Goal: Task Accomplishment & Management: Manage account settings

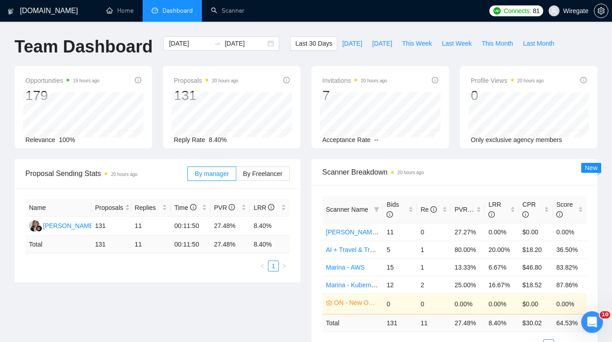
scroll to position [410, 0]
click at [235, 8] on link "Scanner" at bounding box center [228, 11] width 34 height 8
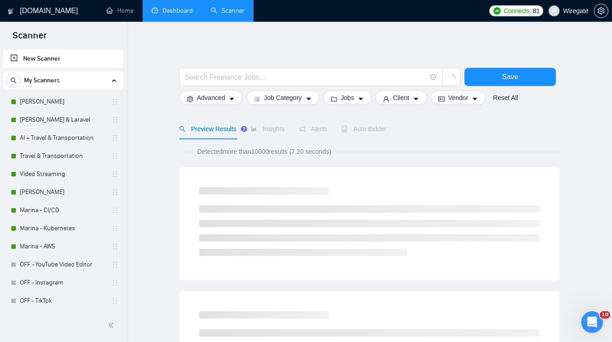
click at [187, 13] on link "Dashboard" at bounding box center [172, 11] width 41 height 8
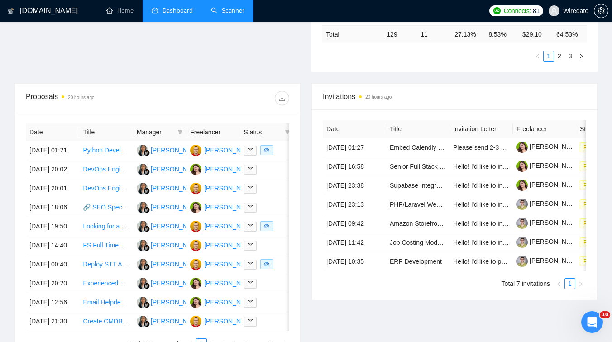
scroll to position [289, 0]
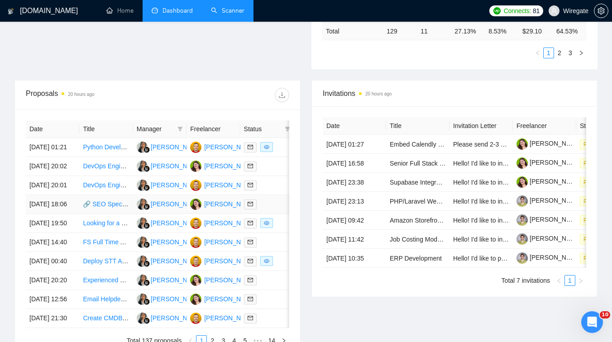
click at [104, 214] on td "🔗 SEO Specialist for High-Quality Backlinking & Internal Linking (Fashion + Tra…" at bounding box center [105, 204] width 53 height 19
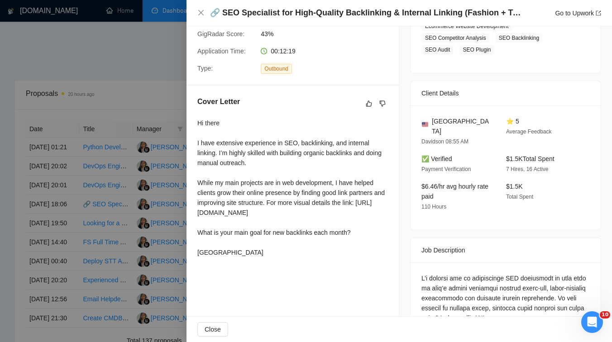
scroll to position [126, 0]
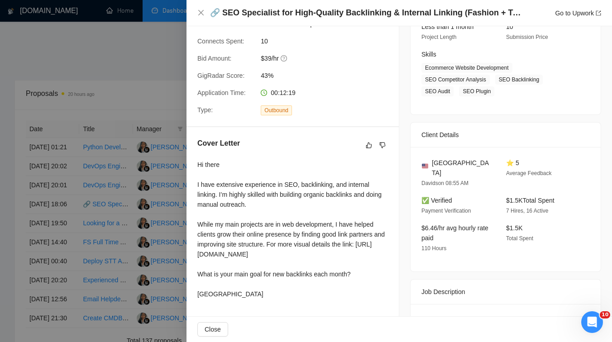
click at [101, 157] on div at bounding box center [306, 171] width 612 height 342
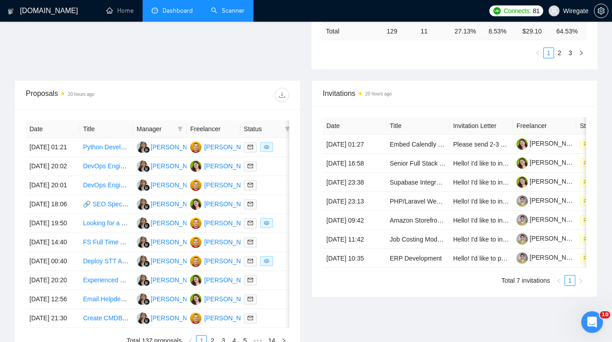
scroll to position [0, 0]
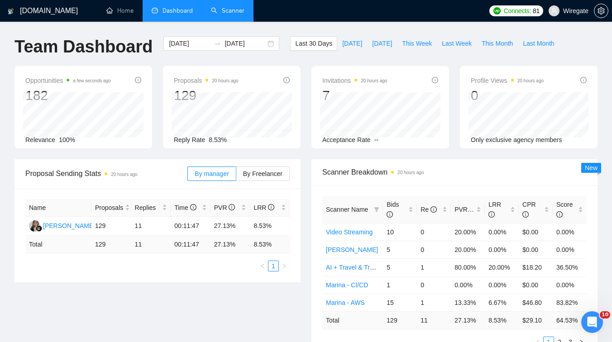
click at [226, 11] on link "Scanner" at bounding box center [228, 11] width 34 height 8
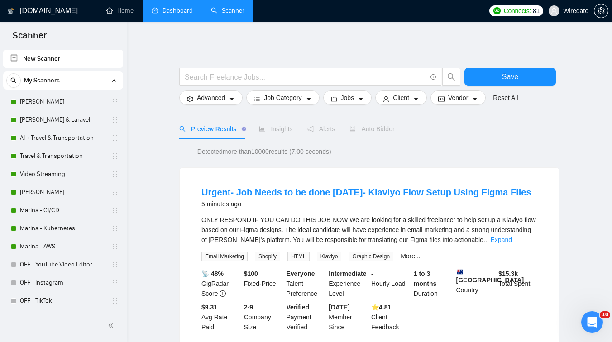
click at [178, 14] on link "Dashboard" at bounding box center [172, 11] width 41 height 8
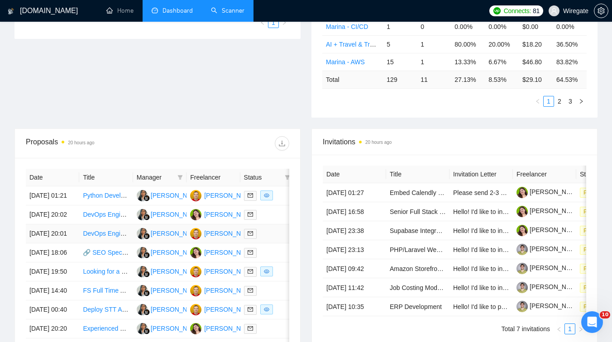
scroll to position [250, 0]
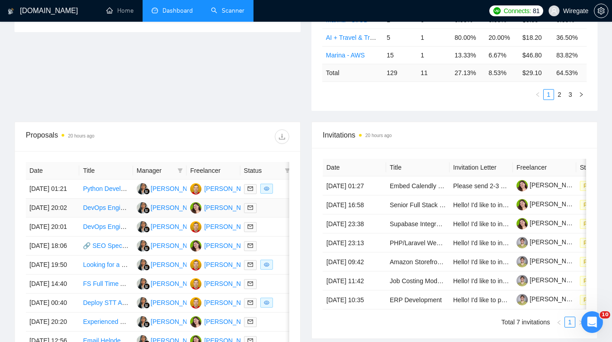
click at [121, 218] on td "DevOps Engineer für Infrastrukturaufbau auf Hetzner (Kubernetes, CI/CD, Java Sp…" at bounding box center [105, 208] width 53 height 19
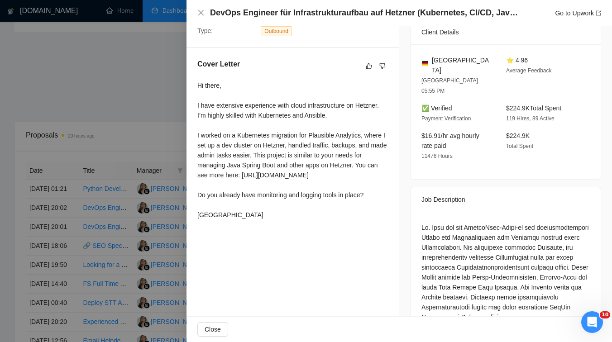
scroll to position [211, 0]
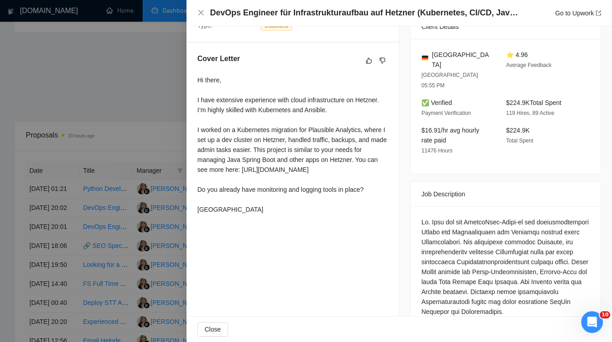
click at [162, 53] on div at bounding box center [306, 171] width 612 height 342
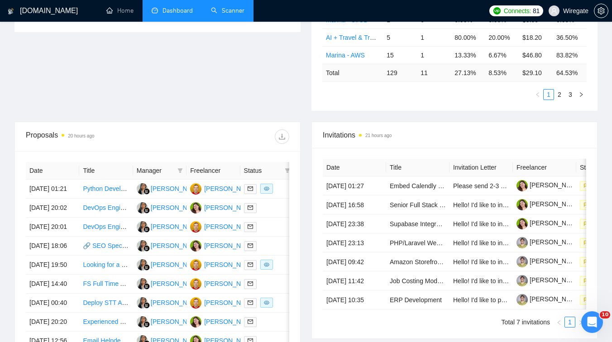
click at [233, 7] on link "Scanner" at bounding box center [228, 11] width 34 height 8
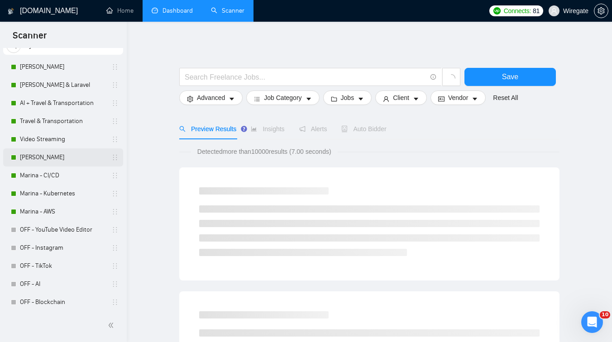
scroll to position [45, 0]
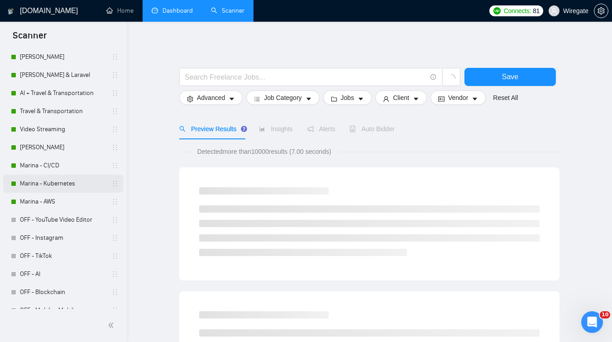
click at [57, 191] on link "Marina - Kubernetes" at bounding box center [63, 184] width 86 height 18
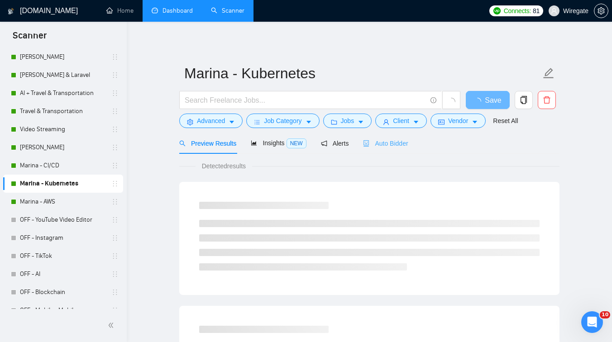
click at [366, 149] on div "Auto Bidder" at bounding box center [385, 143] width 45 height 21
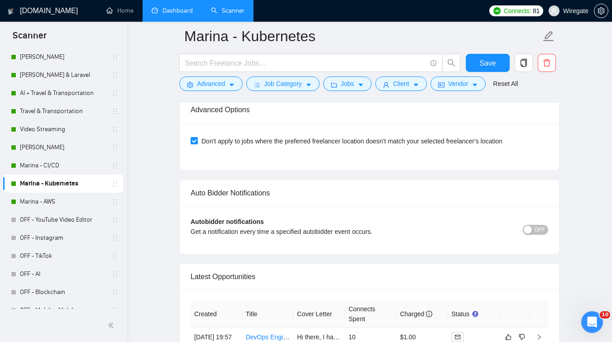
scroll to position [2073, 0]
click at [535, 231] on span "OFF" at bounding box center [539, 230] width 11 height 10
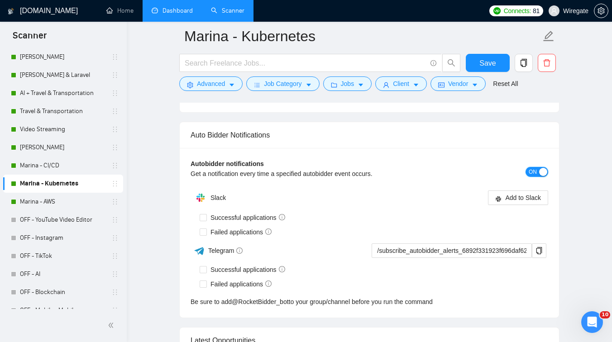
scroll to position [2162, 0]
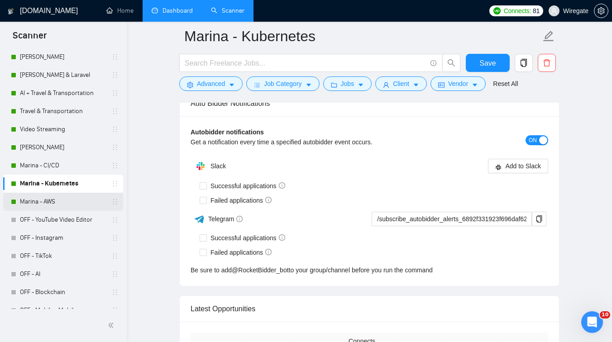
click at [60, 207] on link "Marina - AWS" at bounding box center [63, 202] width 86 height 18
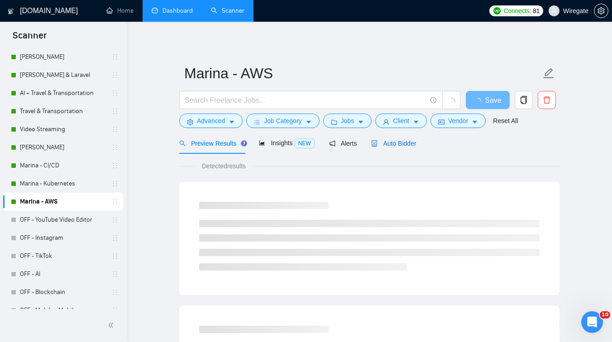
click at [398, 139] on div "Auto Bidder" at bounding box center [393, 144] width 45 height 10
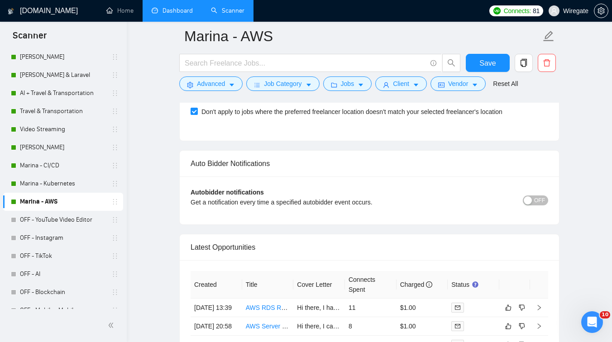
scroll to position [2092, 0]
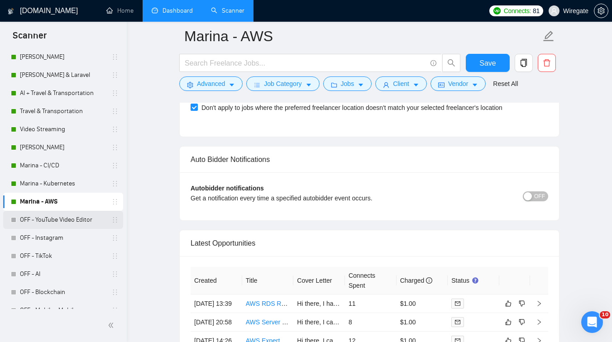
click at [62, 216] on link "OFF - YouTube Video Editor" at bounding box center [63, 220] width 86 height 18
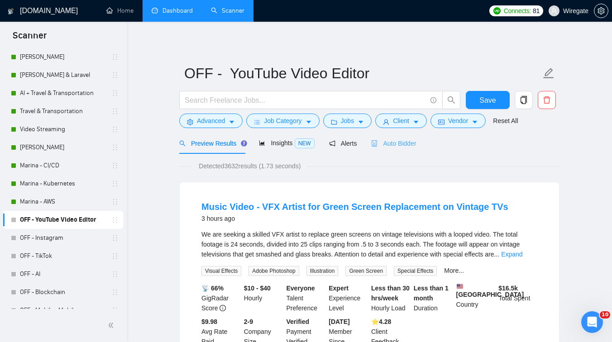
click at [402, 151] on div "Auto Bidder" at bounding box center [393, 143] width 45 height 21
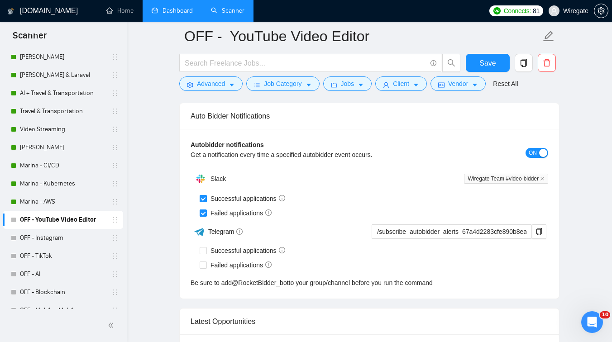
scroll to position [2143, 0]
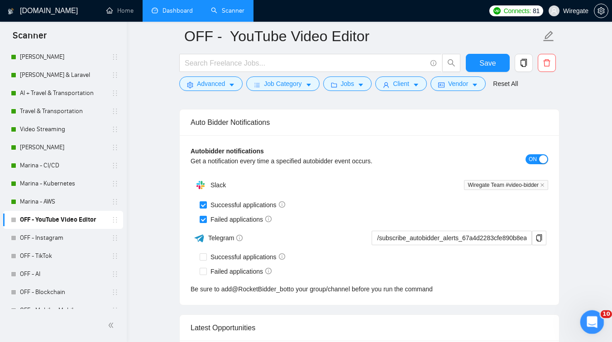
click at [596, 314] on div "Open Intercom Messenger" at bounding box center [591, 321] width 30 height 30
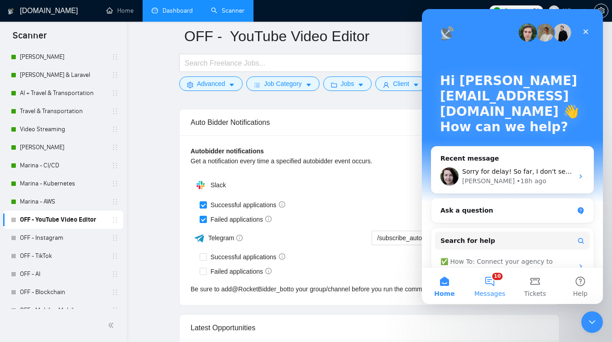
click at [497, 288] on button "10 Messages" at bounding box center [489, 286] width 45 height 36
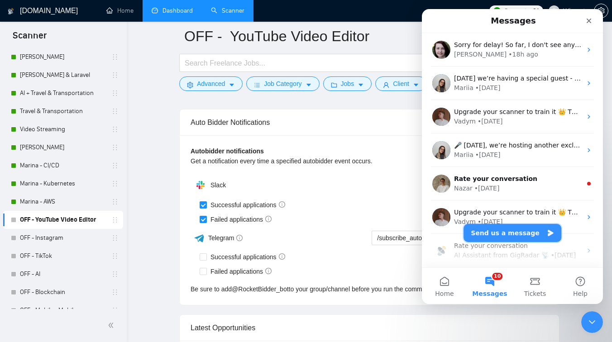
click at [499, 235] on button "Send us a message" at bounding box center [513, 233] width 98 height 18
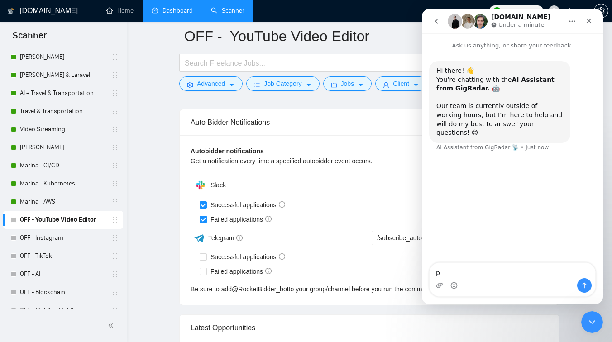
type textarea "рш"
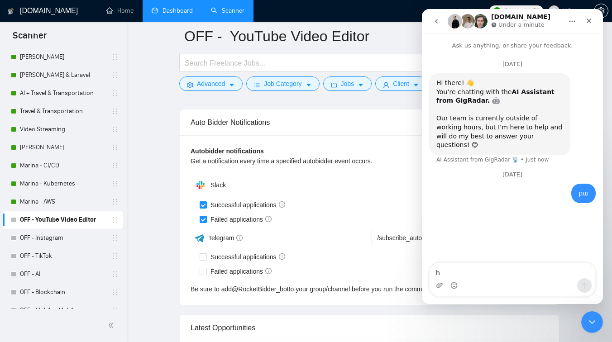
type textarea "hi"
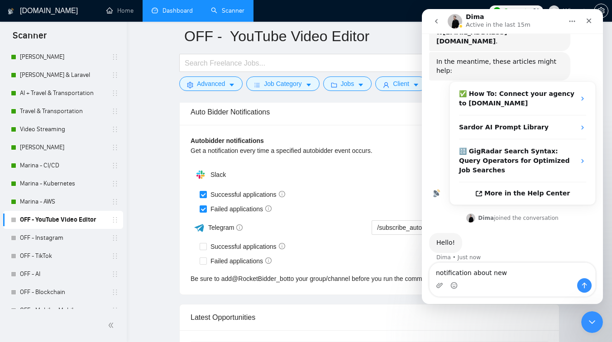
scroll to position [113, 0]
type textarea "notification about new jobs"
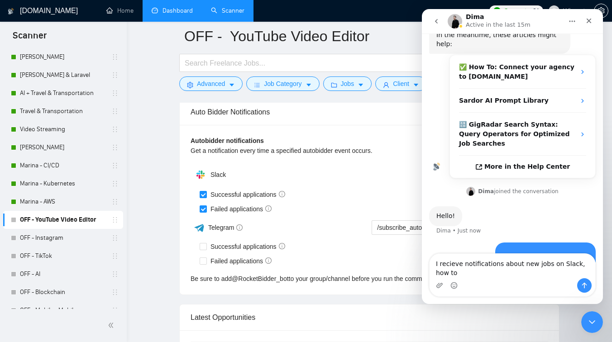
scroll to position [149, 0]
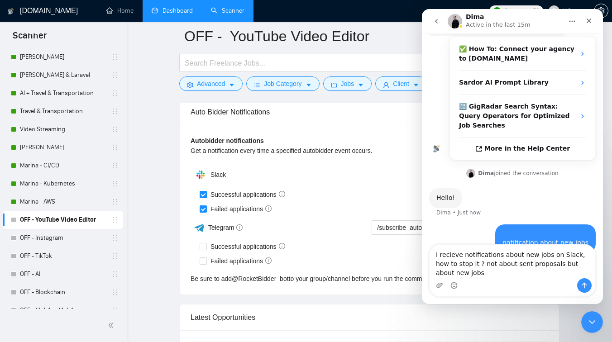
type textarea "I recieve notifications about new jobs on Slack, how to stop it ? not about sen…"
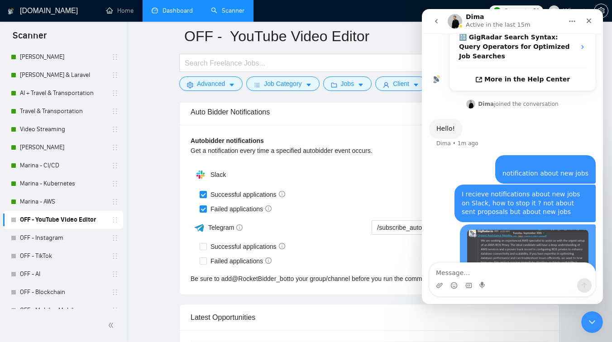
scroll to position [259, 0]
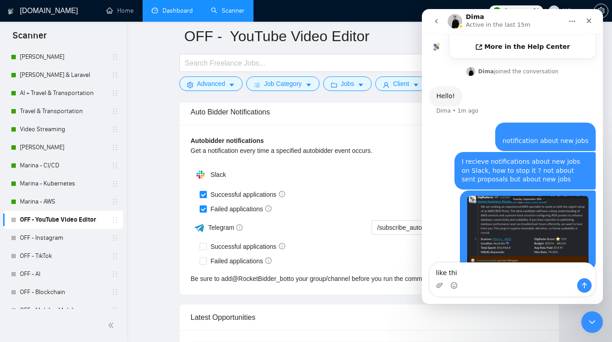
type textarea "like this"
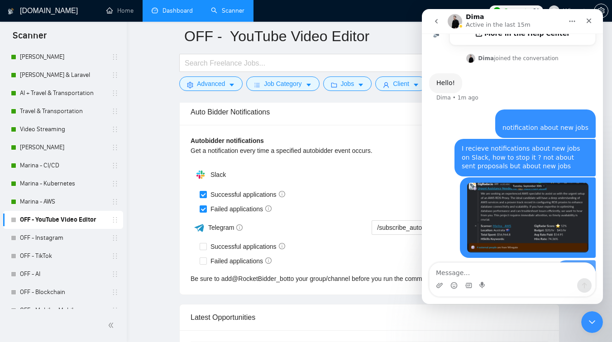
scroll to position [280, 0]
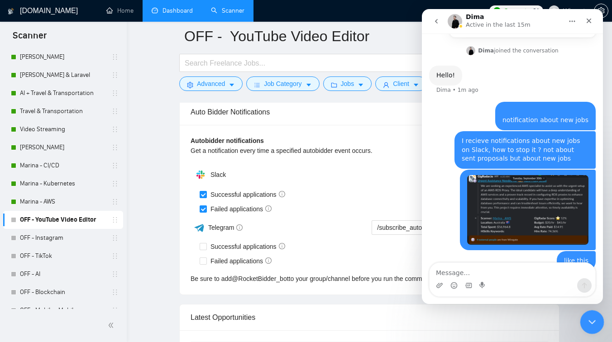
click at [593, 319] on icon "Close Intercom Messenger" at bounding box center [591, 321] width 11 height 11
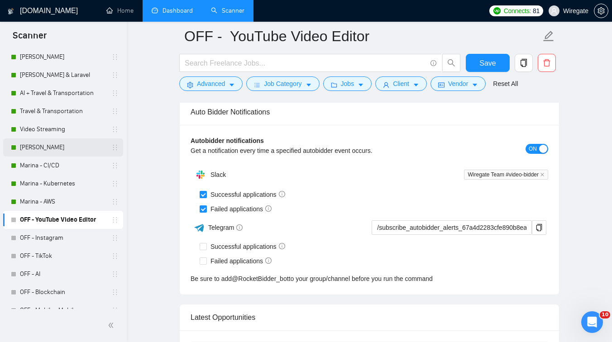
click at [52, 154] on link "[PERSON_NAME]" at bounding box center [63, 148] width 86 height 18
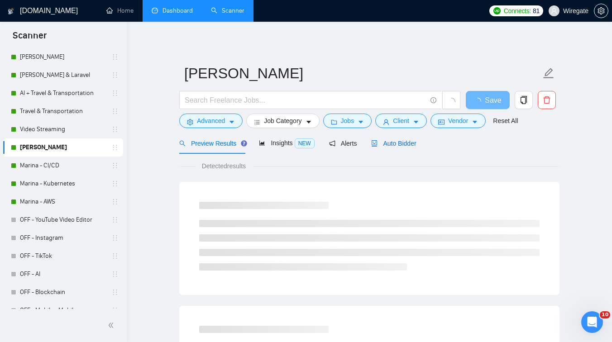
click at [385, 140] on span "Auto Bidder" at bounding box center [393, 143] width 45 height 7
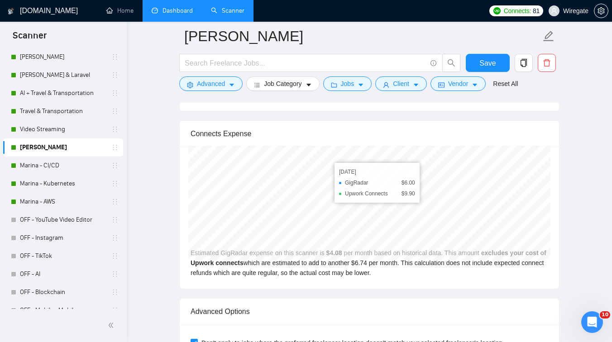
scroll to position [1869, 0]
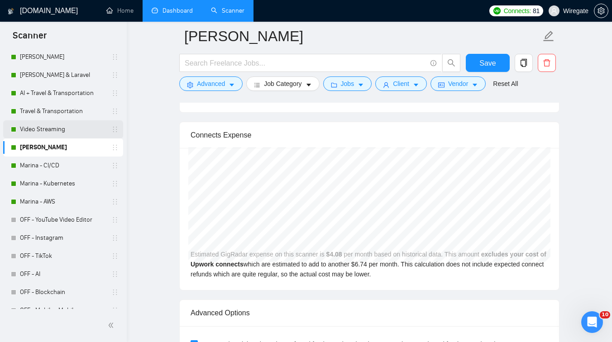
click at [61, 121] on link "Video Streaming" at bounding box center [63, 129] width 86 height 18
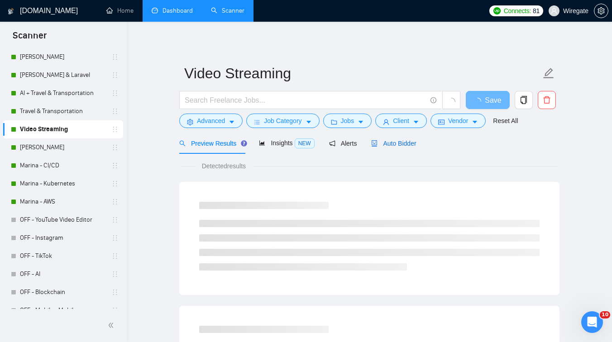
click at [406, 142] on span "Auto Bidder" at bounding box center [393, 143] width 45 height 7
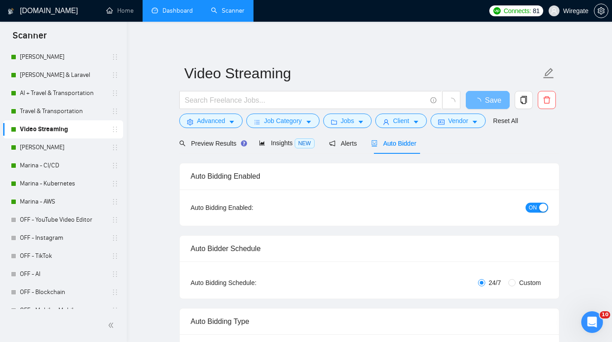
checkbox input "true"
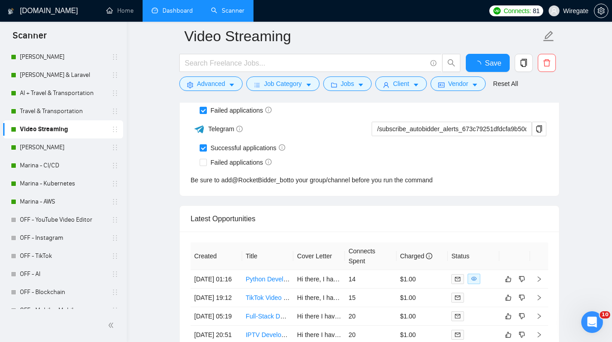
scroll to position [2247, 0]
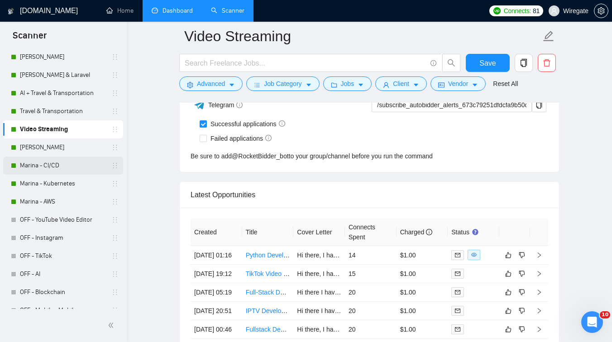
click at [57, 165] on link "Marina - CI/CD" at bounding box center [63, 166] width 86 height 18
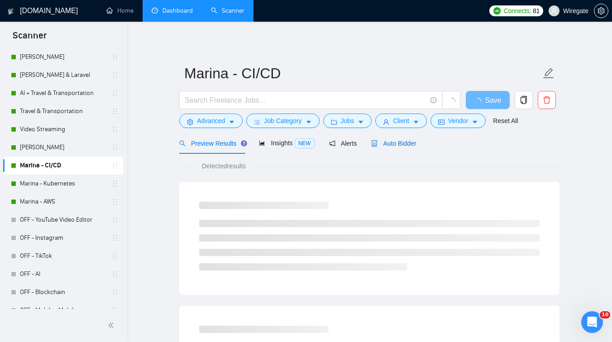
click at [389, 145] on span "Auto Bidder" at bounding box center [393, 143] width 45 height 7
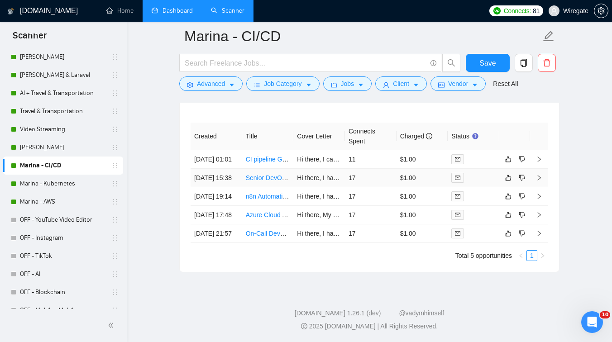
scroll to position [2275, 0]
click at [63, 183] on link "Marina - Kubernetes" at bounding box center [63, 184] width 86 height 18
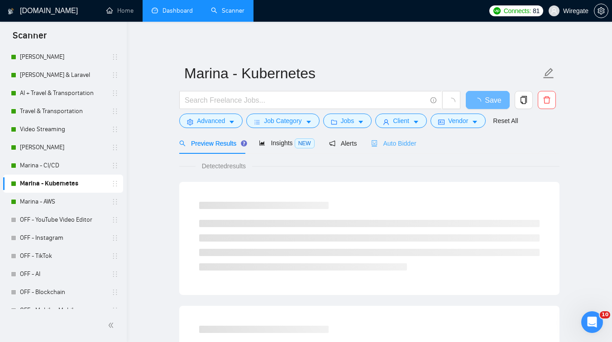
scroll to position [315, 0]
click at [404, 136] on div "Auto Bidder" at bounding box center [393, 143] width 45 height 21
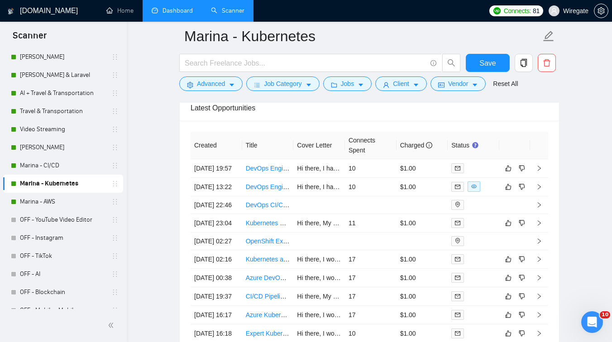
scroll to position [2254, 0]
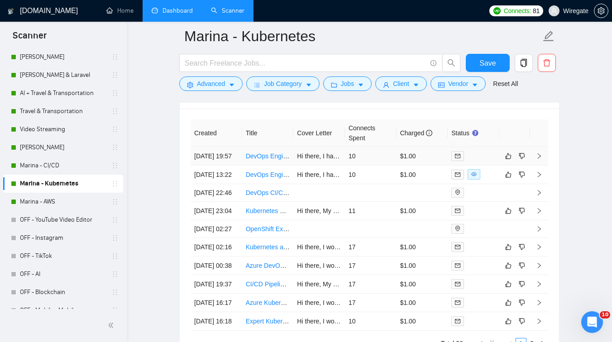
click at [279, 166] on td "DevOps Engineer für Infrastrukturaufbau auf Hetzner (Kubernetes, CI/CD, Java Sp…" at bounding box center [268, 156] width 52 height 19
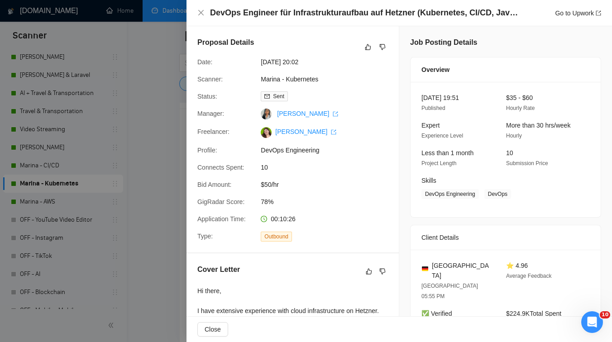
click at [118, 169] on div at bounding box center [306, 171] width 612 height 342
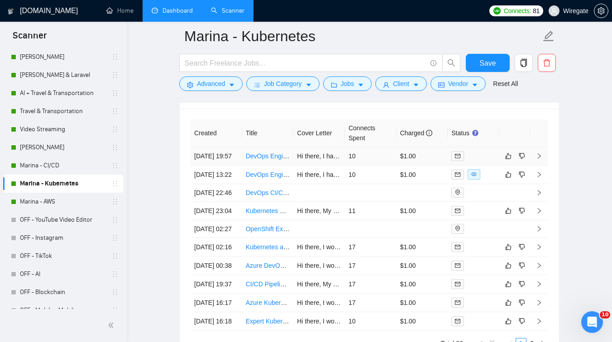
click at [310, 166] on td "Hi there, I have extensive experience with cloud infrastructure on Hetzner. I’m…" at bounding box center [319, 156] width 52 height 19
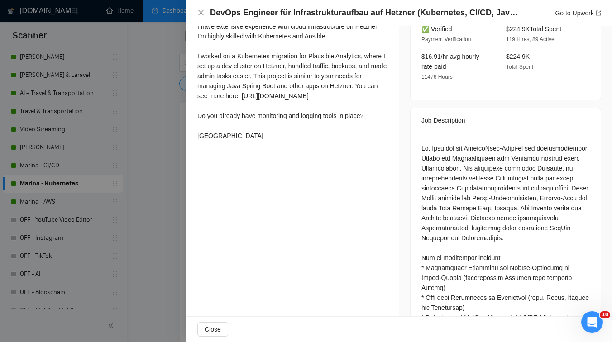
scroll to position [265, 0]
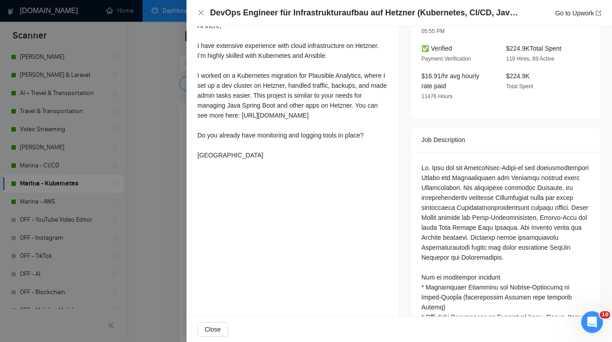
click at [152, 201] on div at bounding box center [306, 171] width 612 height 342
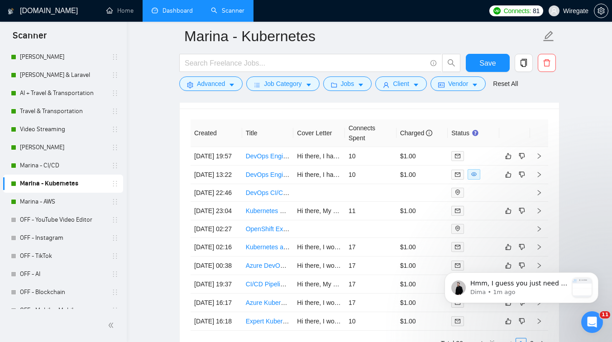
scroll to position [374, 0]
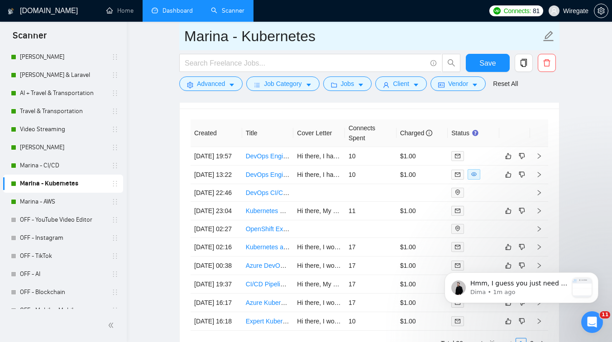
drag, startPoint x: 243, startPoint y: 39, endPoint x: 332, endPoint y: 39, distance: 89.2
click at [332, 39] on input "Marina - Kubernetes" at bounding box center [362, 36] width 357 height 23
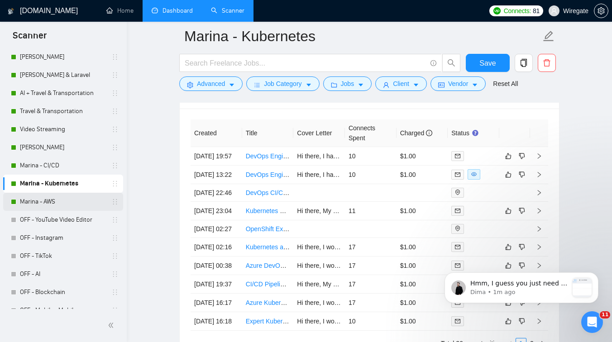
click at [55, 197] on link "Marina - AWS" at bounding box center [63, 202] width 86 height 18
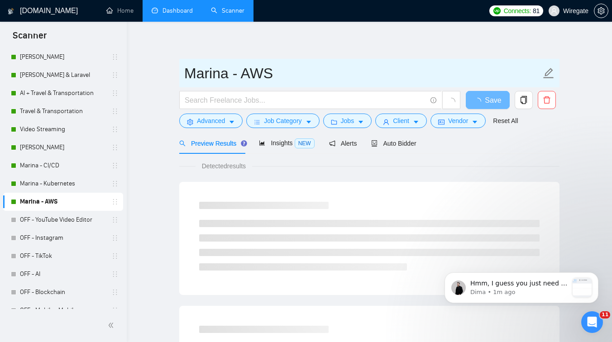
drag, startPoint x: 240, startPoint y: 79, endPoint x: 277, endPoint y: 79, distance: 36.2
click at [277, 79] on input "Marina - AWS" at bounding box center [362, 73] width 357 height 23
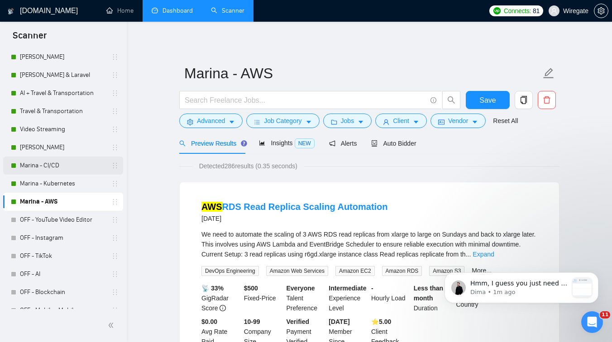
click at [61, 162] on link "Marina - CI/CD" at bounding box center [63, 166] width 86 height 18
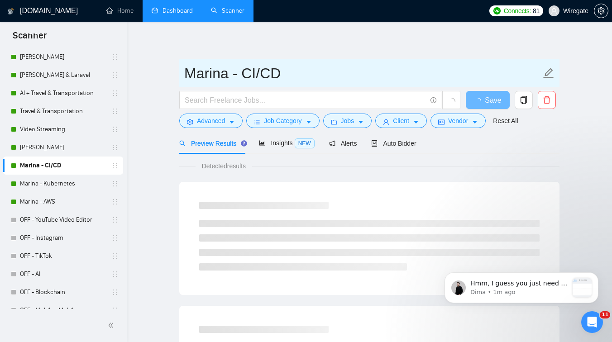
drag, startPoint x: 245, startPoint y: 78, endPoint x: 298, endPoint y: 78, distance: 53.4
click at [298, 78] on input "Marina - CI/CD" at bounding box center [362, 73] width 357 height 23
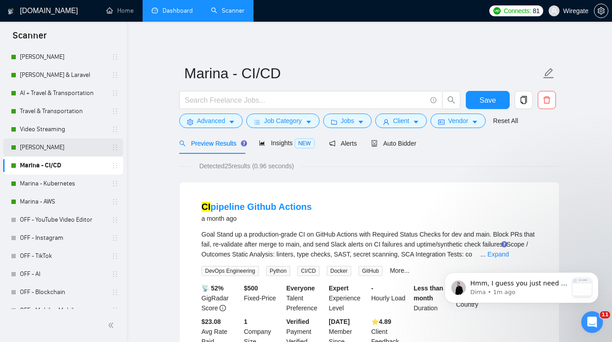
click at [47, 146] on link "[PERSON_NAME]" at bounding box center [63, 148] width 86 height 18
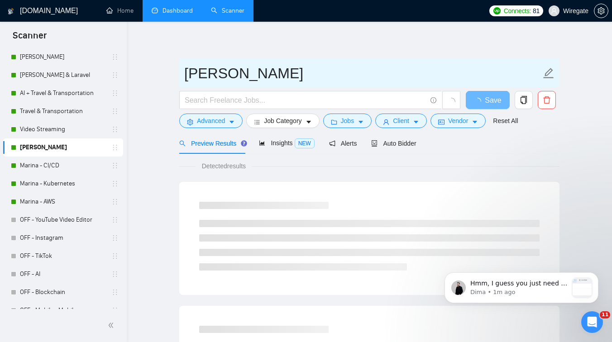
drag, startPoint x: 241, startPoint y: 76, endPoint x: 300, endPoint y: 76, distance: 58.9
click at [300, 76] on input "[PERSON_NAME]" at bounding box center [362, 73] width 357 height 23
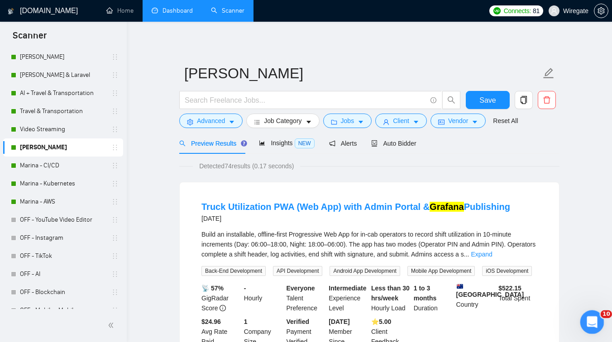
click at [582, 327] on div "Open Intercom Messenger" at bounding box center [591, 321] width 30 height 30
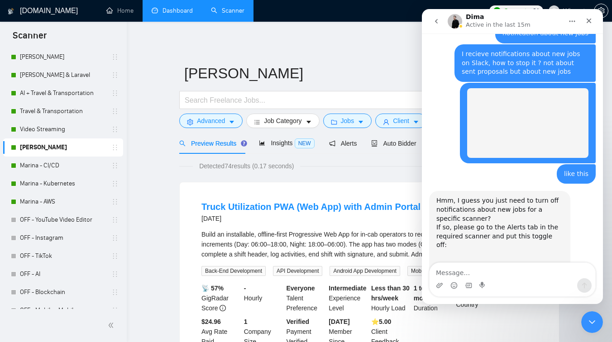
scroll to position [374, 0]
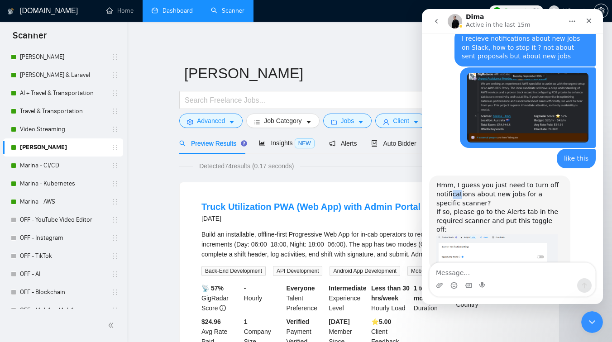
drag, startPoint x: 451, startPoint y: 178, endPoint x: 461, endPoint y: 178, distance: 10.4
click at [461, 181] on div "Hmm, I guess you just need to turn off notifications about new jobs for a speci…" at bounding box center [500, 207] width 127 height 53
click at [466, 235] on img "Dima says…" at bounding box center [497, 250] width 121 height 31
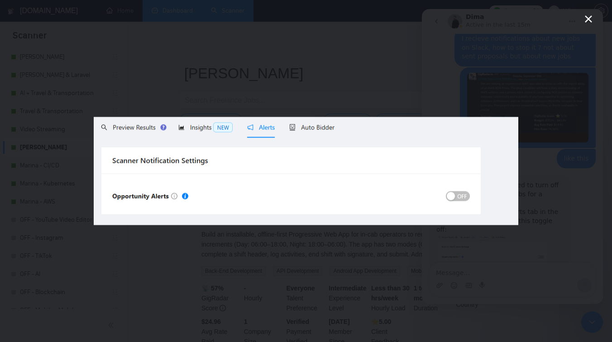
click at [400, 282] on div "Intercom messenger" at bounding box center [306, 171] width 612 height 342
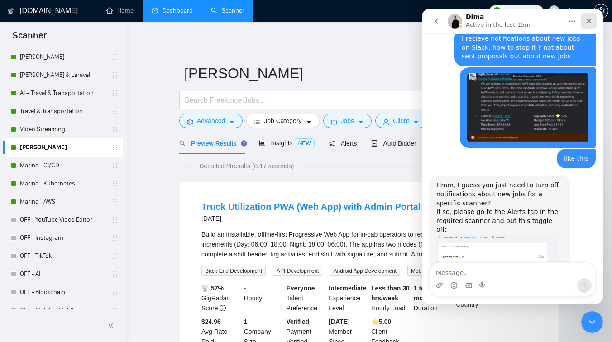
click at [587, 19] on icon "Close" at bounding box center [589, 21] width 5 height 5
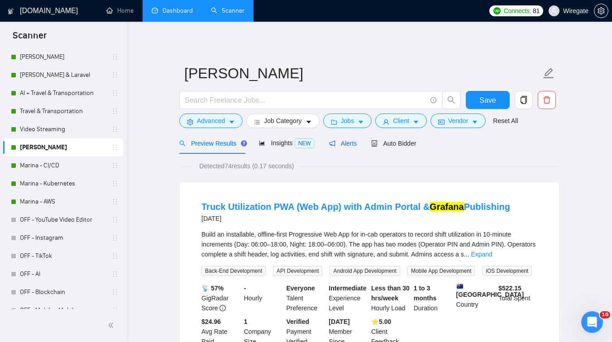
click at [348, 145] on span "Alerts" at bounding box center [343, 143] width 28 height 7
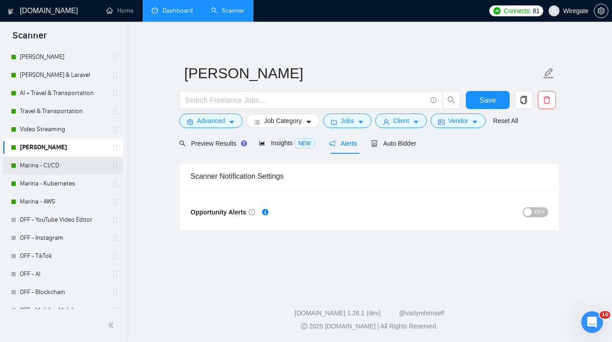
click at [68, 166] on link "Marina - CI/CD" at bounding box center [63, 166] width 86 height 18
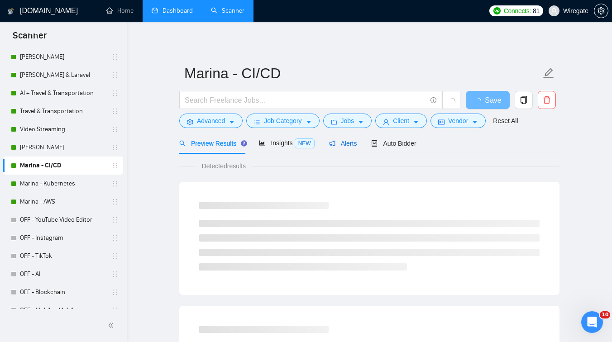
click at [347, 140] on span "Alerts" at bounding box center [343, 143] width 28 height 7
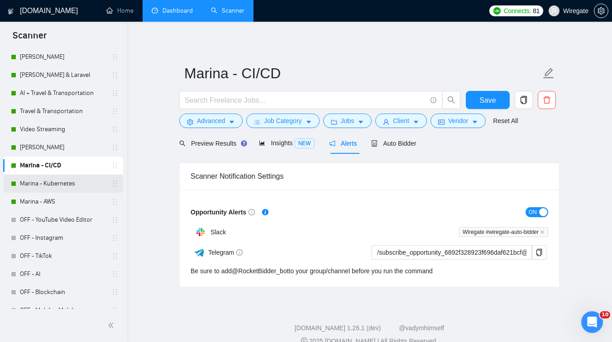
click at [76, 184] on link "Marina - Kubernetes" at bounding box center [63, 184] width 86 height 18
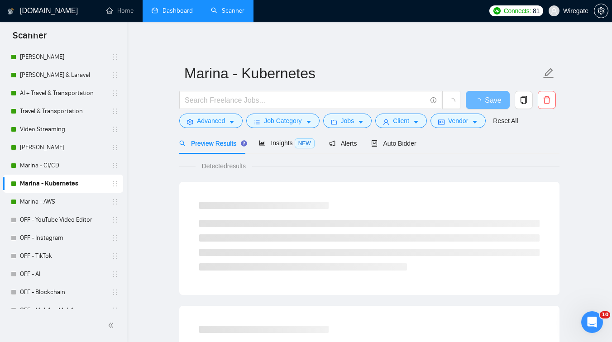
scroll to position [49, 0]
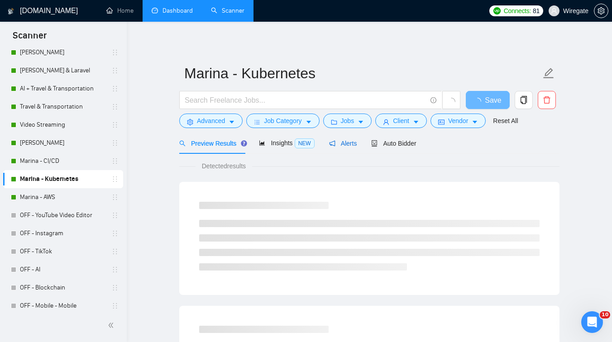
click at [342, 142] on span "Alerts" at bounding box center [343, 143] width 28 height 7
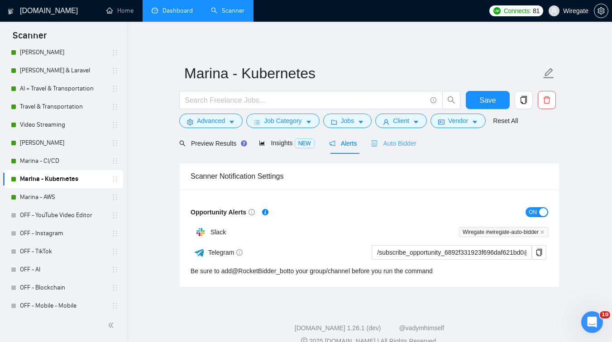
click at [389, 135] on div "Auto Bidder" at bounding box center [393, 143] width 45 height 21
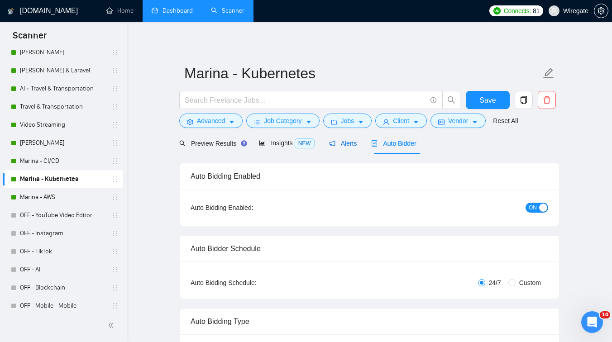
click at [348, 144] on span "Alerts" at bounding box center [343, 143] width 28 height 7
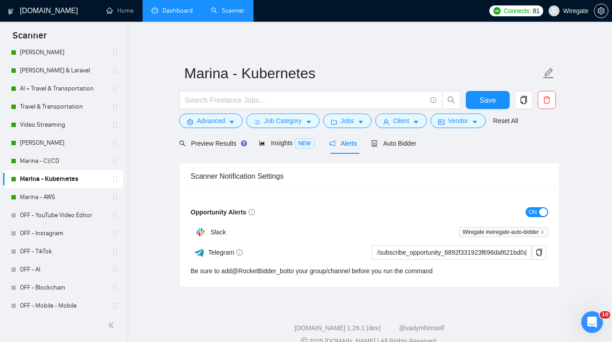
click at [541, 207] on button "ON" at bounding box center [537, 212] width 23 height 10
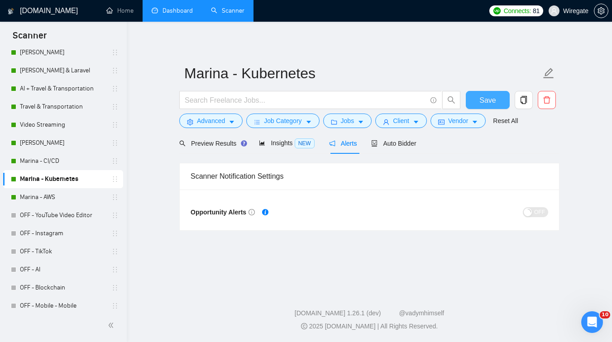
click at [478, 101] on button "Save" at bounding box center [488, 100] width 44 height 18
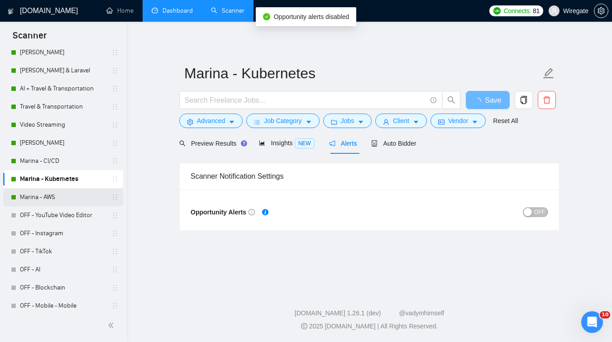
click at [57, 191] on link "Marina - AWS" at bounding box center [63, 197] width 86 height 18
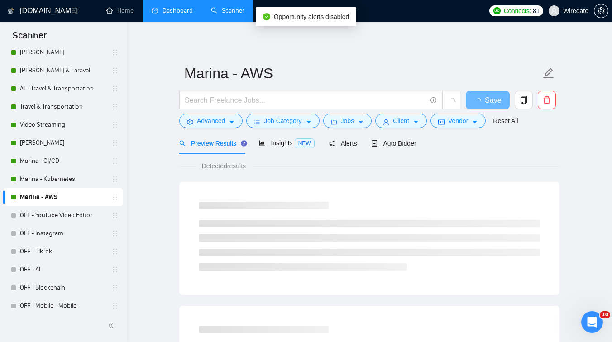
click at [360, 140] on div "Preview Results Insights NEW Alerts Auto Bidder" at bounding box center [297, 143] width 237 height 21
click at [350, 141] on span "Alerts" at bounding box center [343, 143] width 28 height 7
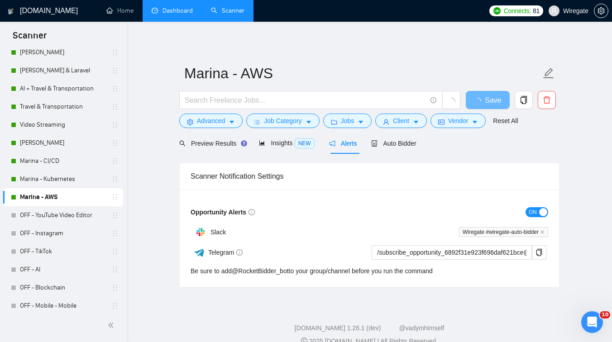
click at [532, 207] on span "ON" at bounding box center [533, 212] width 8 height 10
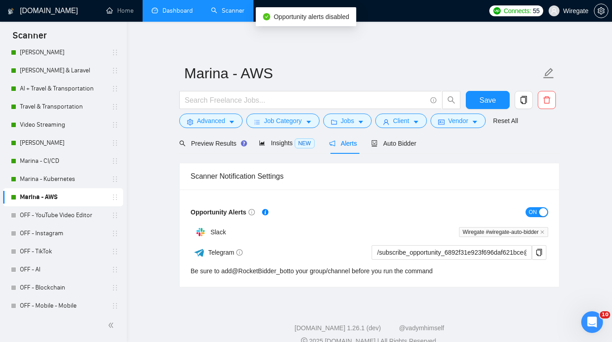
click at [540, 217] on button "ON" at bounding box center [537, 212] width 23 height 10
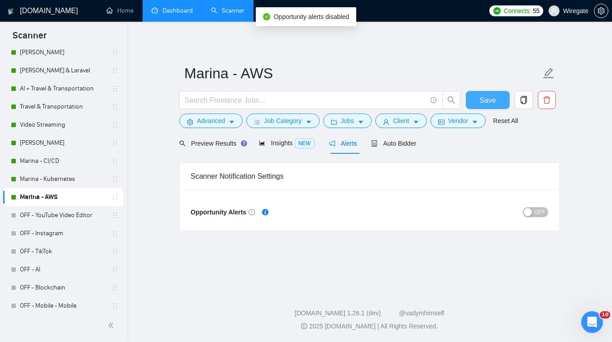
click at [488, 100] on span "Save" at bounding box center [488, 100] width 16 height 11
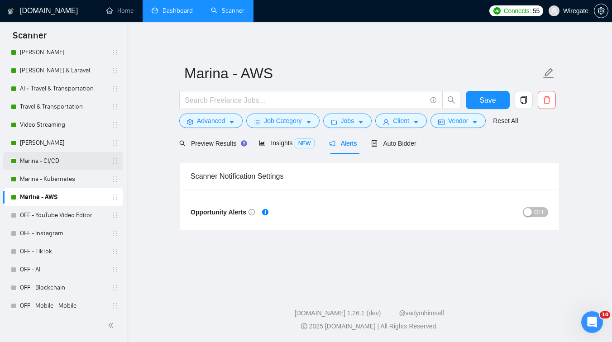
click at [53, 163] on link "Marina - CI/CD" at bounding box center [63, 161] width 86 height 18
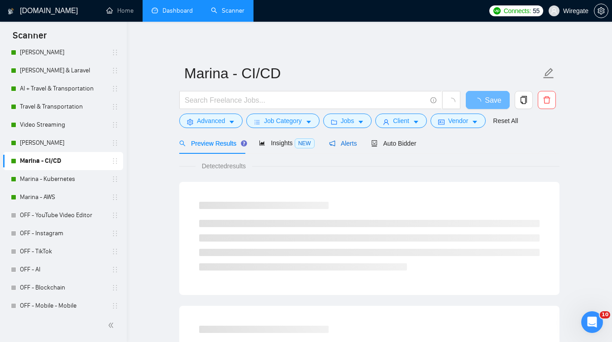
click at [348, 146] on span "Alerts" at bounding box center [343, 143] width 28 height 7
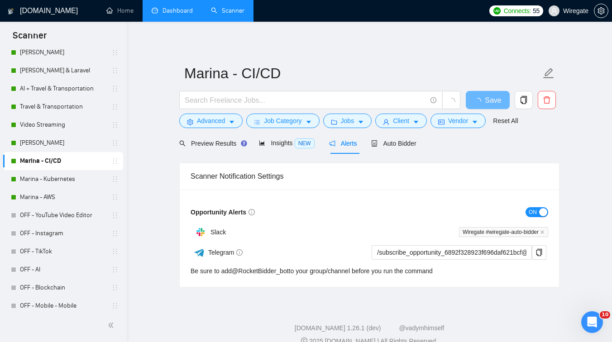
click at [538, 207] on div "ON" at bounding box center [459, 212] width 179 height 10
click at [539, 208] on div "button" at bounding box center [543, 212] width 8 height 8
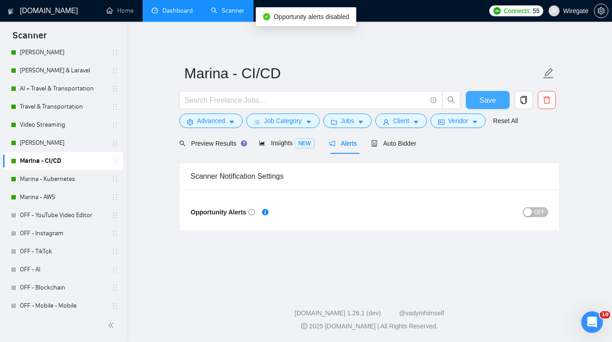
click at [486, 101] on span "Save" at bounding box center [488, 100] width 16 height 11
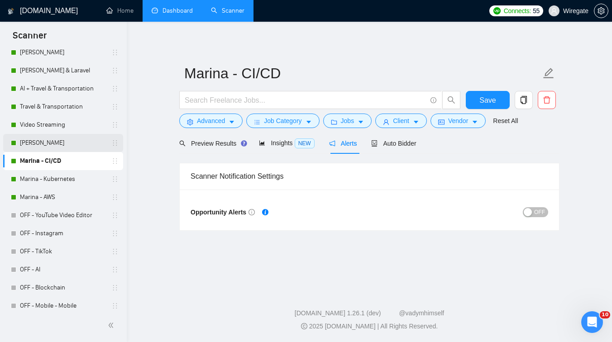
click at [35, 144] on link "[PERSON_NAME]" at bounding box center [63, 143] width 86 height 18
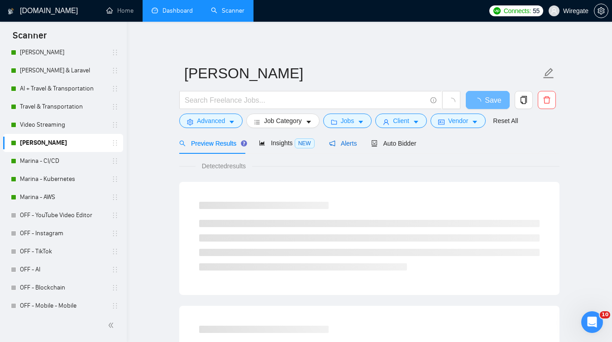
click at [341, 144] on span "Alerts" at bounding box center [343, 143] width 28 height 7
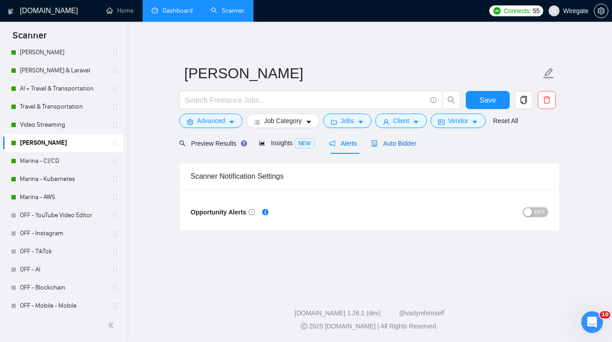
click at [402, 144] on span "Auto Bidder" at bounding box center [393, 143] width 45 height 7
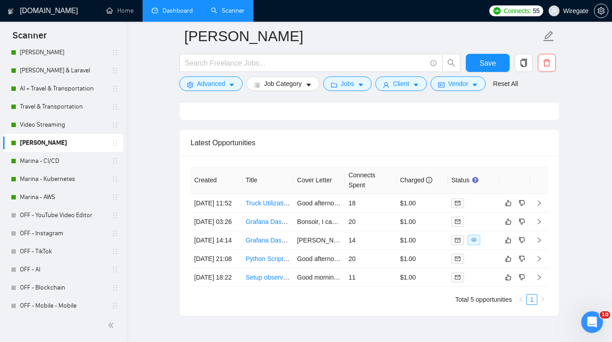
scroll to position [2155, 0]
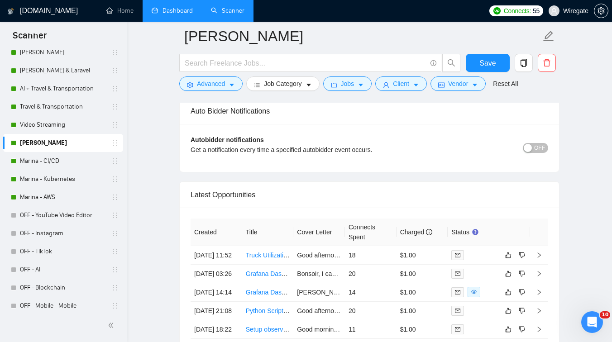
click at [530, 150] on div "button" at bounding box center [528, 148] width 8 height 8
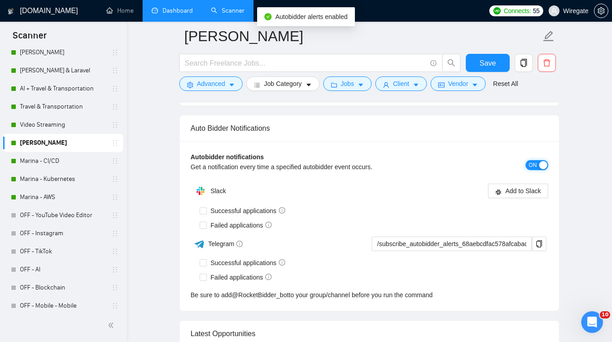
scroll to position [2111, 0]
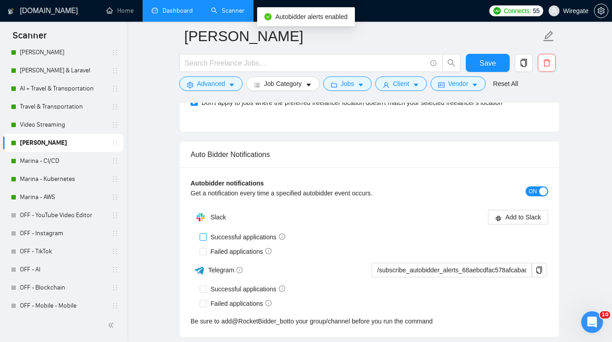
click at [221, 235] on span "Successful applications" at bounding box center [248, 237] width 82 height 10
click at [206, 235] on input "Successful applications" at bounding box center [203, 237] width 6 height 6
checkbox input "true"
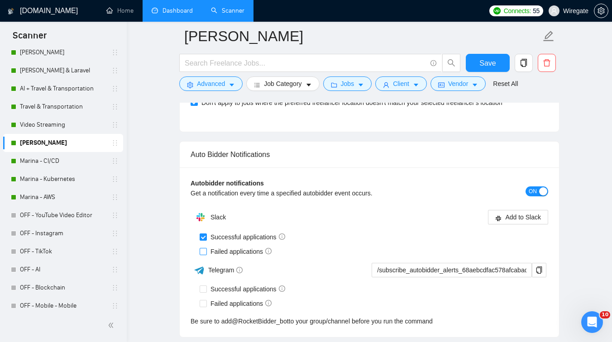
click at [211, 249] on span "Failed applications" at bounding box center [241, 252] width 68 height 10
click at [206, 249] on input "Failed applications" at bounding box center [203, 251] width 6 height 6
checkbox input "true"
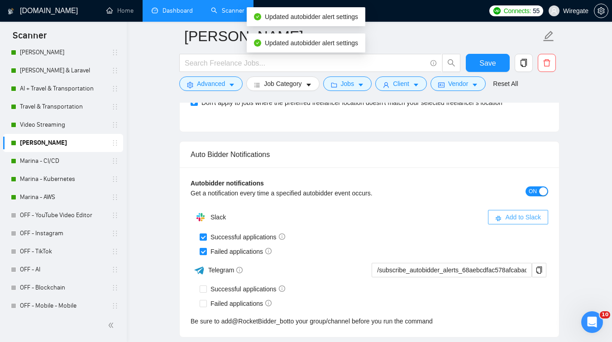
click at [508, 212] on span "Add to Slack" at bounding box center [523, 217] width 36 height 10
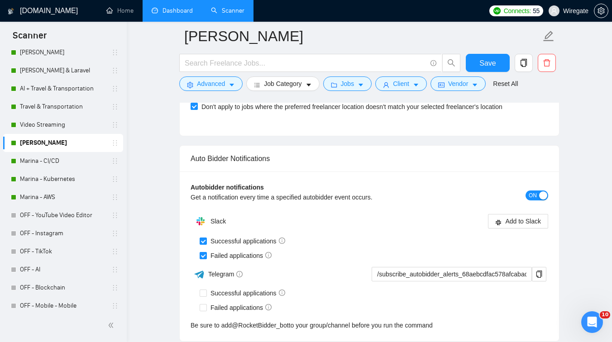
scroll to position [2116, 0]
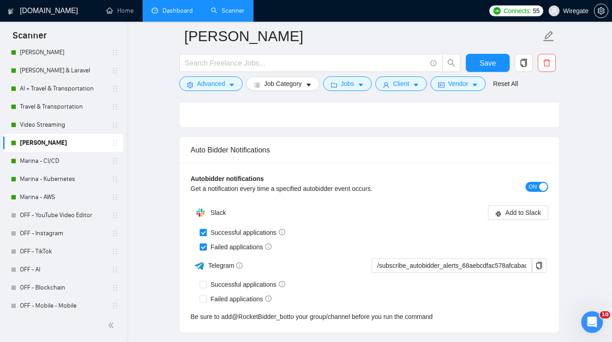
click at [190, 190] on div "Autobidder notifications Get a notification every time a specified autobidder e…" at bounding box center [369, 248] width 379 height 170
click at [541, 188] on div "button" at bounding box center [543, 187] width 8 height 8
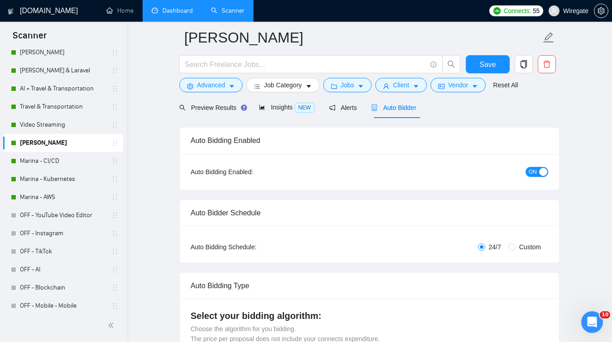
scroll to position [0, 0]
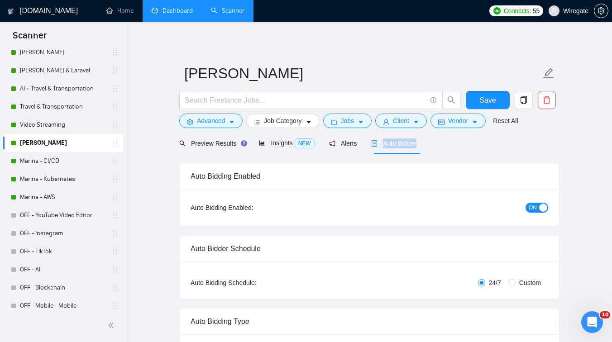
copy span "Auto Bidder"
drag, startPoint x: 432, startPoint y: 145, endPoint x: 384, endPoint y: 146, distance: 47.6
click at [384, 146] on div "Preview Results Insights NEW Alerts Auto Bidder" at bounding box center [369, 143] width 380 height 21
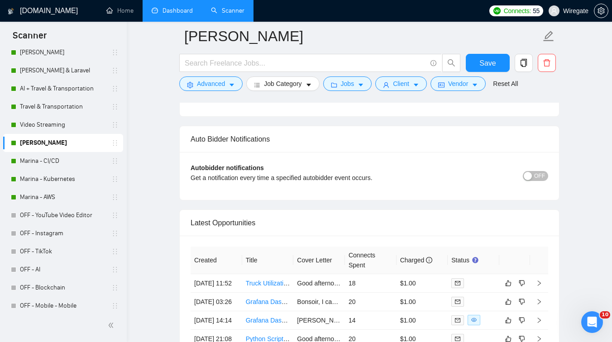
scroll to position [2132, 0]
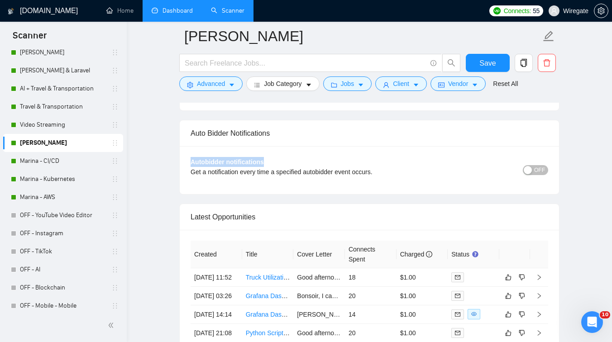
copy b "Autobidder notifications"
drag, startPoint x: 191, startPoint y: 163, endPoint x: 270, endPoint y: 165, distance: 79.3
click at [270, 165] on div "Autobidder notifications Get a notification every time a specified autobidder e…" at bounding box center [325, 170] width 269 height 26
click at [533, 168] on button "OFF" at bounding box center [535, 170] width 25 height 10
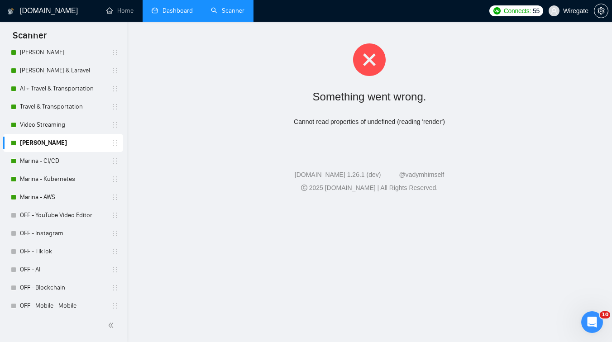
scroll to position [0, 0]
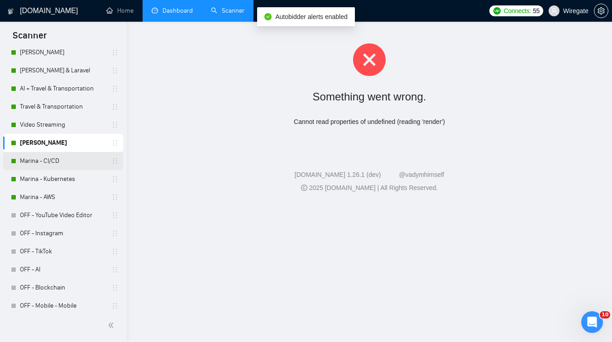
click at [71, 159] on link "Marina - CI/CD" at bounding box center [63, 161] width 86 height 18
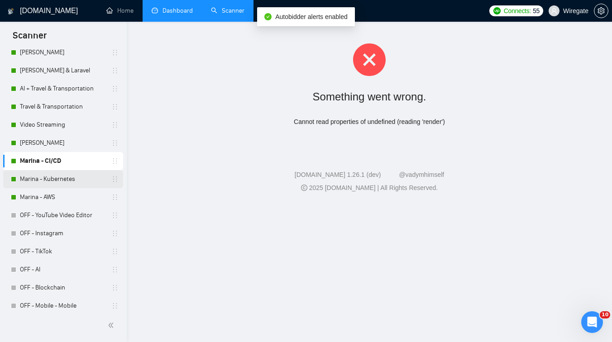
click at [65, 182] on link "Marina - Kubernetes" at bounding box center [63, 179] width 86 height 18
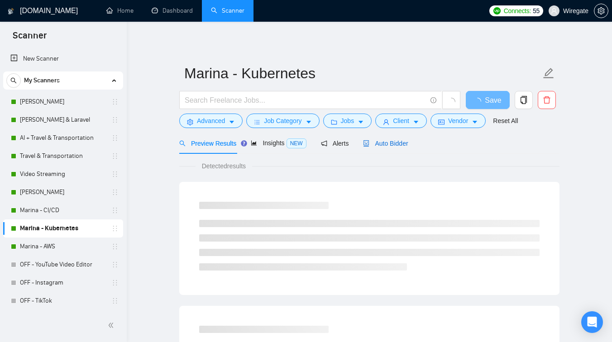
click at [385, 140] on span "Auto Bidder" at bounding box center [385, 143] width 45 height 7
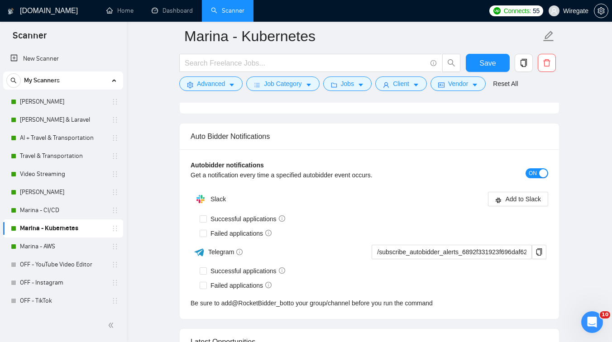
scroll to position [2126, 0]
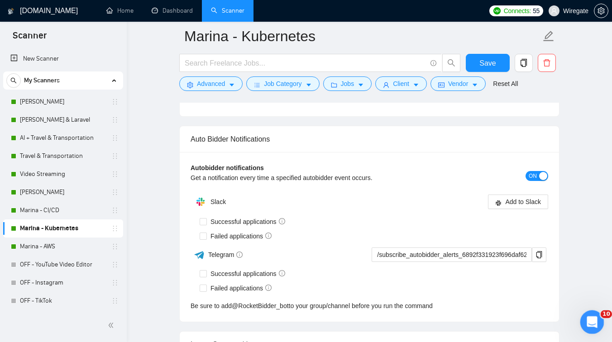
click at [594, 325] on icon "Open Intercom Messenger" at bounding box center [591, 321] width 15 height 15
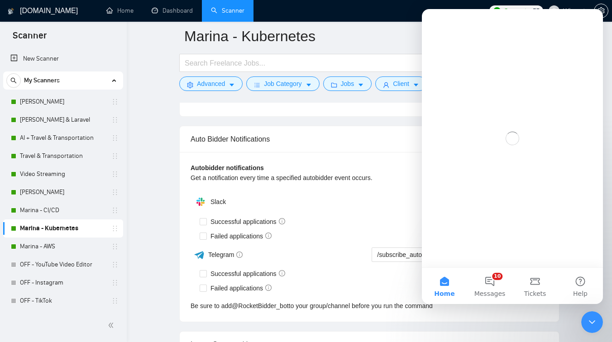
scroll to position [0, 0]
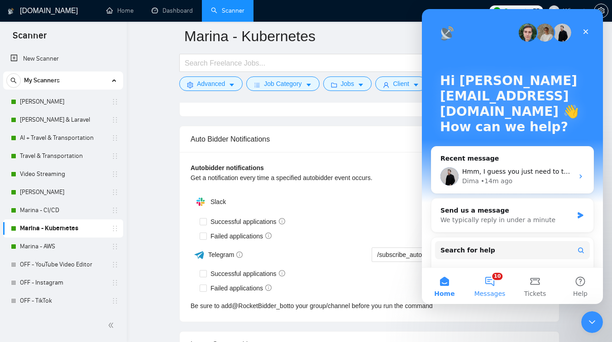
click at [490, 278] on button "10 Messages" at bounding box center [489, 286] width 45 height 36
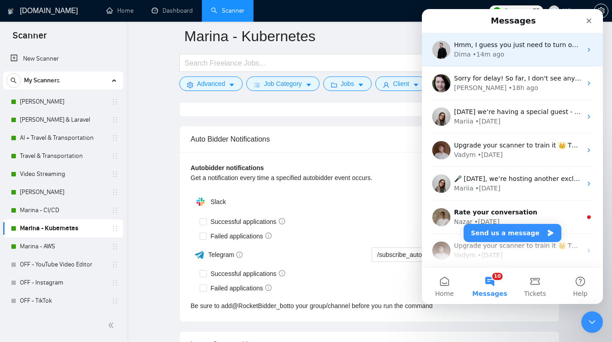
click at [482, 62] on div "Hmm, I guess you just need to turn off notifications about new jobs for a speci…" at bounding box center [512, 50] width 181 height 34
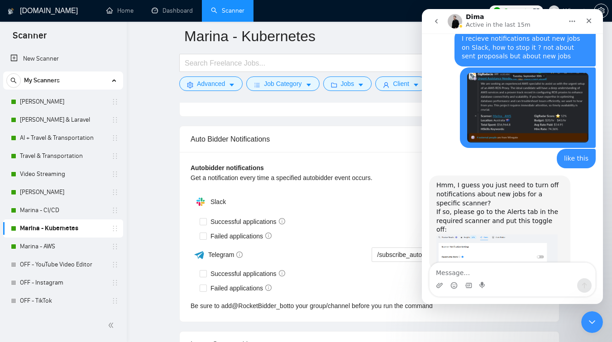
scroll to position [374, 0]
click at [464, 275] on textarea "Message…" at bounding box center [513, 270] width 166 height 15
type textarea "е"
type textarea "got it thanks"
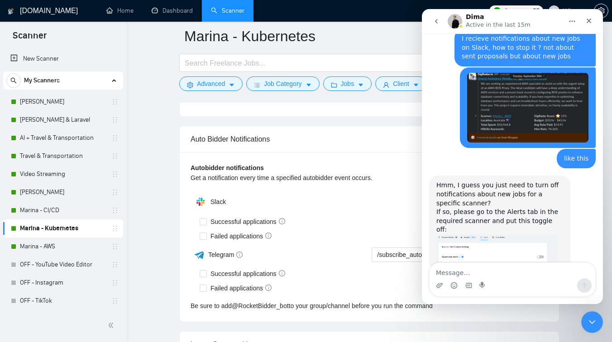
scroll to position [401, 0]
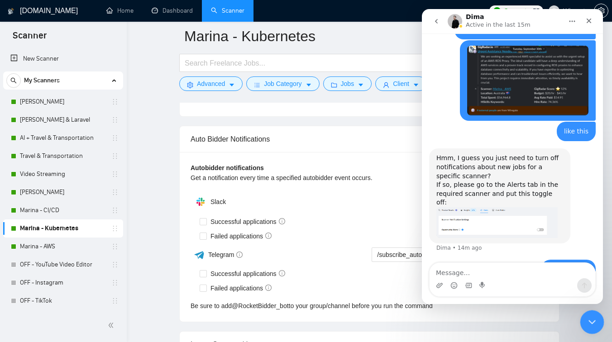
click at [591, 312] on div "Close Intercom Messenger" at bounding box center [591, 321] width 22 height 22
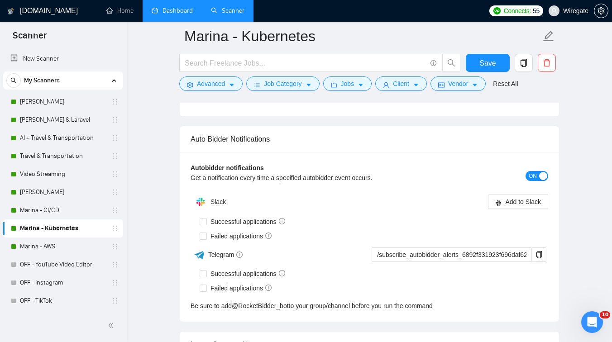
click at [193, 9] on link "Dashboard" at bounding box center [172, 11] width 41 height 8
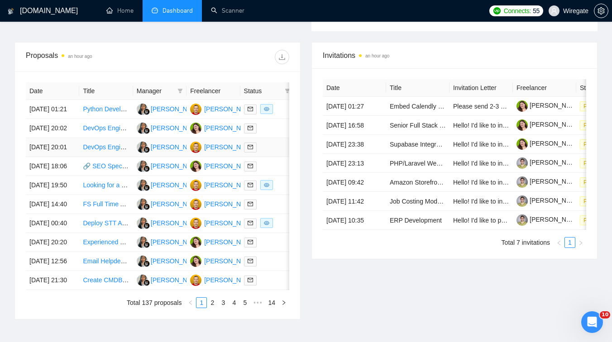
scroll to position [72, 0]
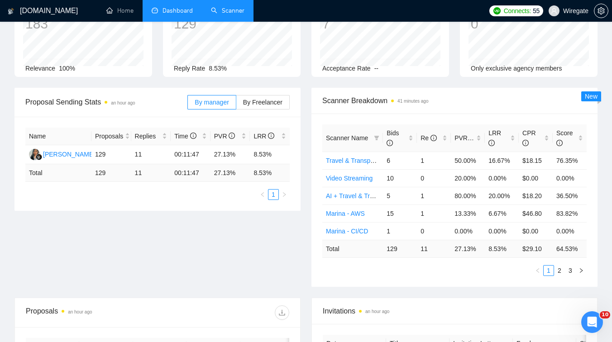
click at [226, 10] on link "Scanner" at bounding box center [228, 11] width 34 height 8
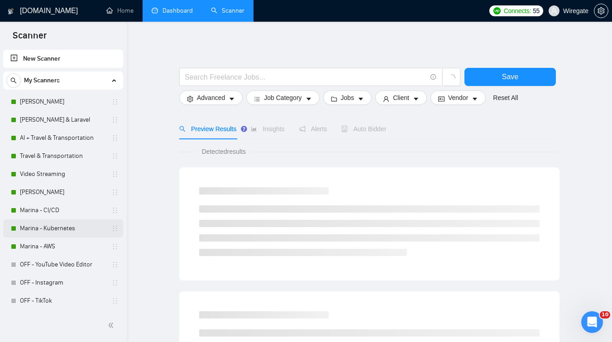
click at [76, 224] on link "Marina - Kubernetes" at bounding box center [63, 229] width 86 height 18
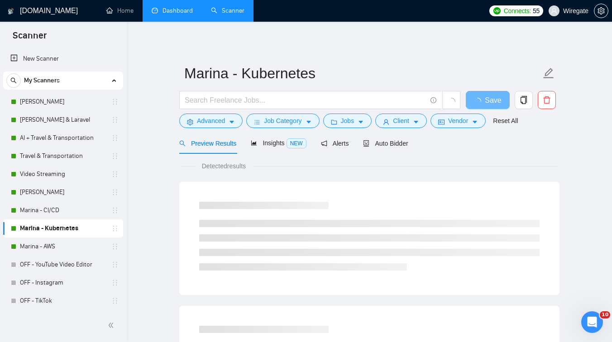
click at [351, 142] on div "Preview Results Insights NEW Alerts Auto Bidder" at bounding box center [293, 143] width 229 height 21
click at [340, 146] on span "Alerts" at bounding box center [335, 143] width 28 height 7
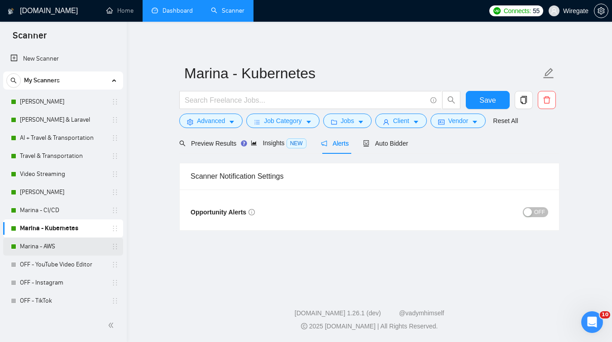
click at [49, 249] on link "Marina - AWS" at bounding box center [63, 247] width 86 height 18
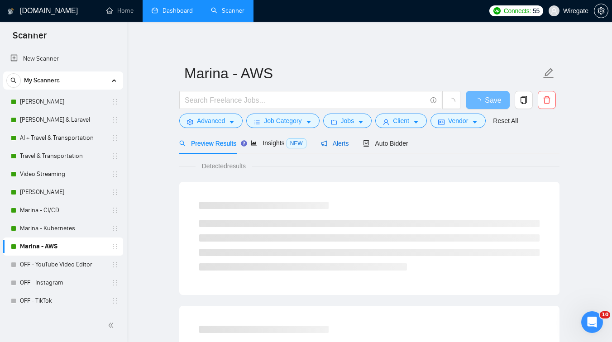
click at [339, 148] on div "Alerts" at bounding box center [335, 144] width 28 height 10
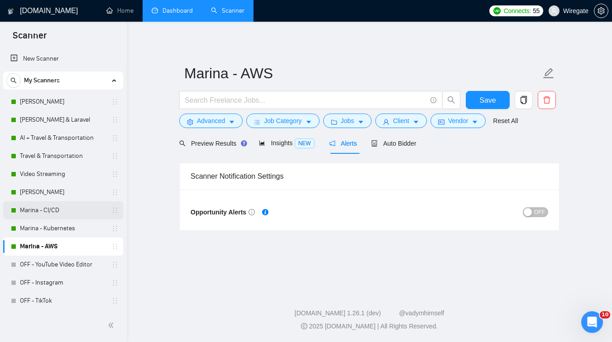
click at [56, 215] on link "Marina - CI/CD" at bounding box center [63, 211] width 86 height 18
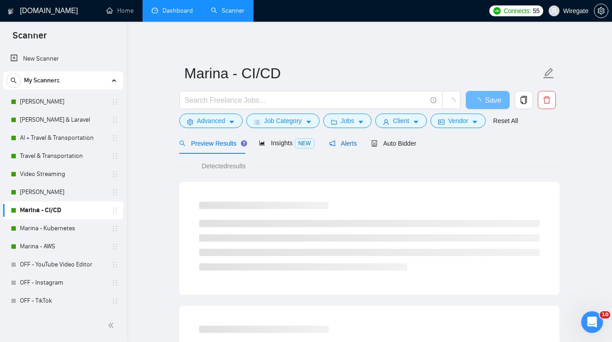
click at [346, 139] on div "Alerts" at bounding box center [343, 144] width 28 height 10
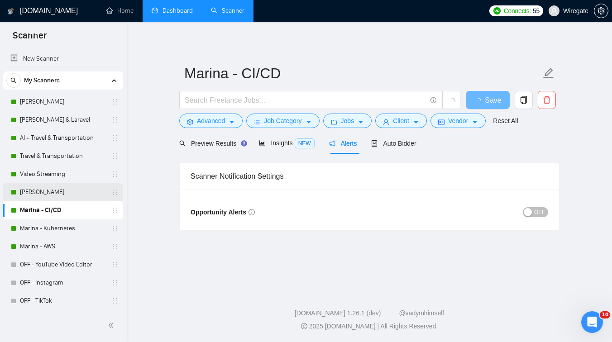
click at [19, 193] on div "[PERSON_NAME]" at bounding box center [65, 192] width 108 height 18
click at [49, 226] on link "Marina - Kubernetes" at bounding box center [63, 229] width 86 height 18
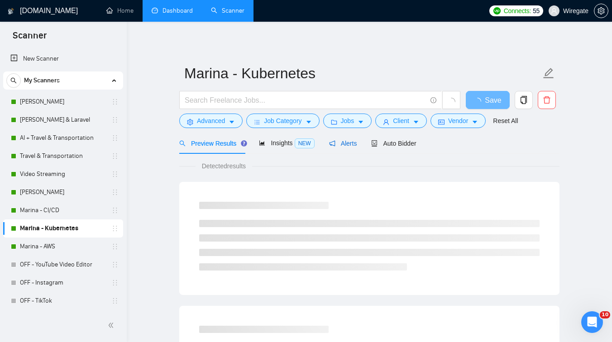
click at [344, 140] on span "Alerts" at bounding box center [343, 143] width 28 height 7
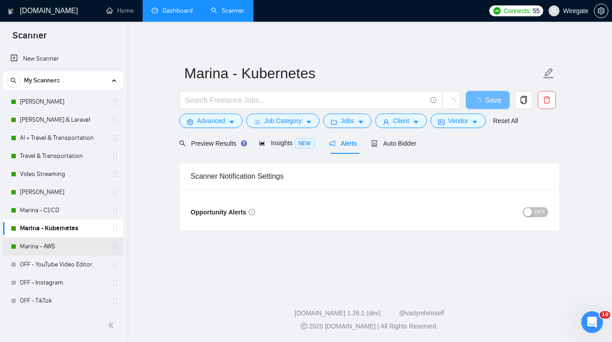
click at [43, 241] on link "Marina - AWS" at bounding box center [63, 247] width 86 height 18
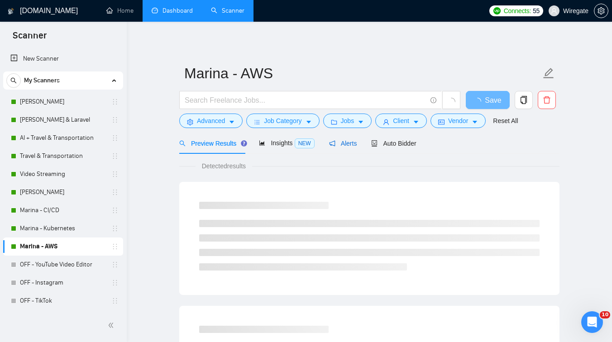
click at [349, 146] on span "Alerts" at bounding box center [343, 143] width 28 height 7
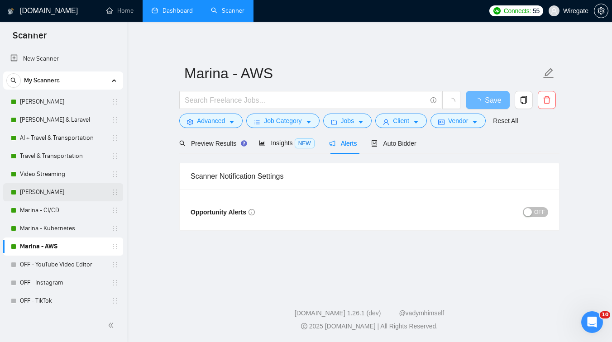
click at [46, 194] on link "[PERSON_NAME]" at bounding box center [63, 192] width 86 height 18
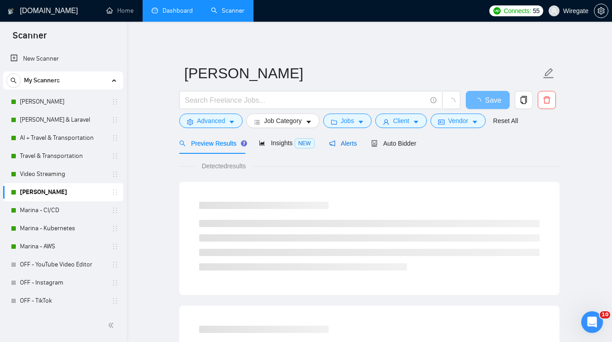
click at [339, 144] on span "Alerts" at bounding box center [343, 143] width 28 height 7
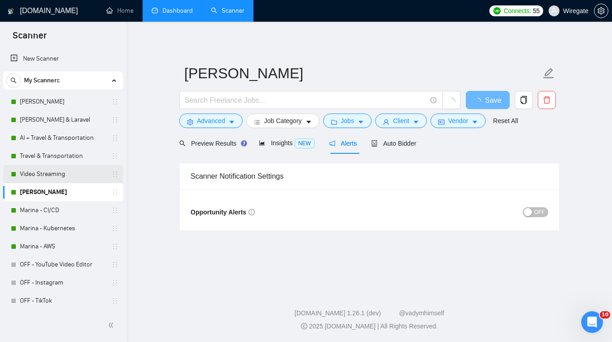
click at [55, 177] on link "Video Streaming" at bounding box center [63, 174] width 86 height 18
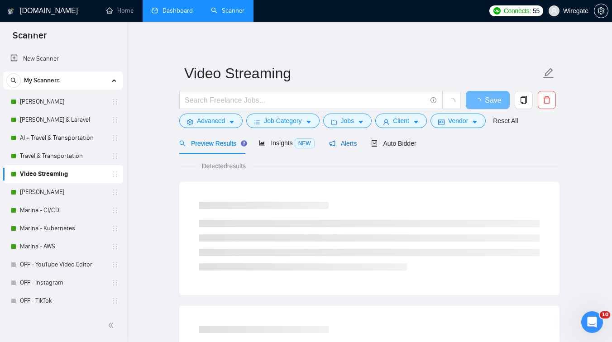
click at [349, 147] on div "Alerts" at bounding box center [343, 144] width 28 height 10
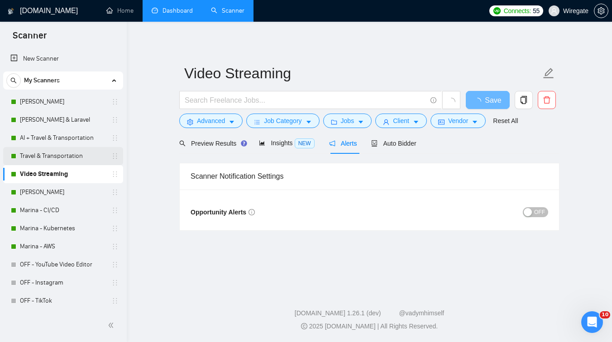
click at [54, 152] on link "Travel & Transportation" at bounding box center [63, 156] width 86 height 18
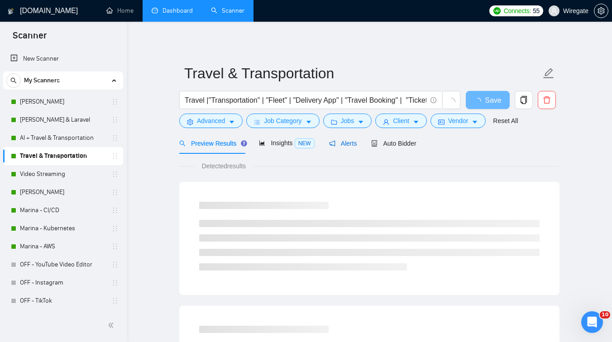
click at [356, 144] on span "Alerts" at bounding box center [343, 143] width 28 height 7
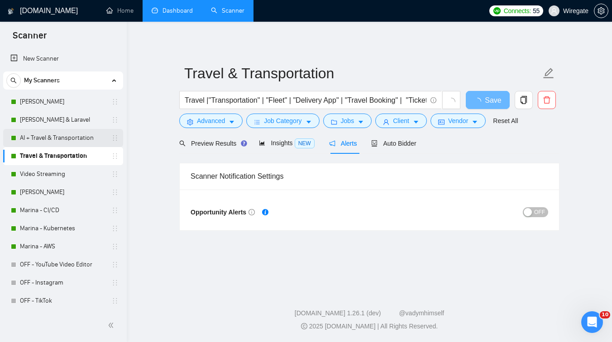
click at [88, 139] on link "AI + Travel & Transportation" at bounding box center [63, 138] width 86 height 18
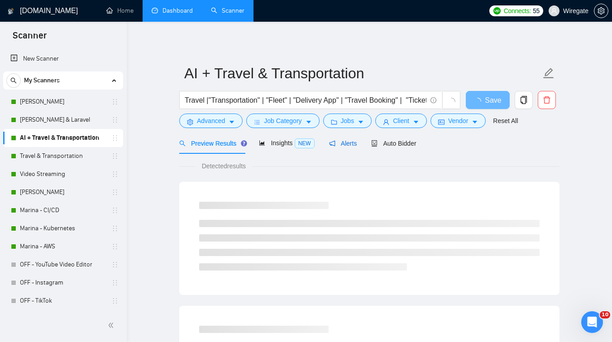
click at [355, 144] on span "Alerts" at bounding box center [343, 143] width 28 height 7
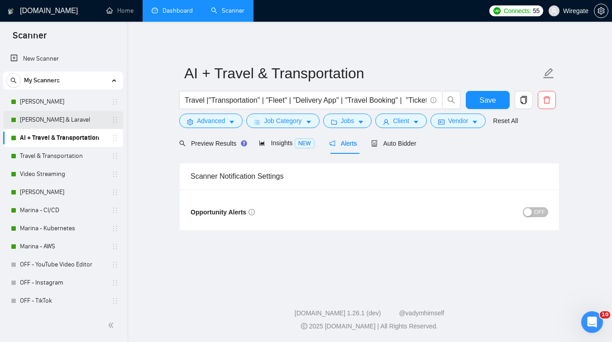
click at [64, 120] on link "[PERSON_NAME] & Laravel" at bounding box center [63, 120] width 86 height 18
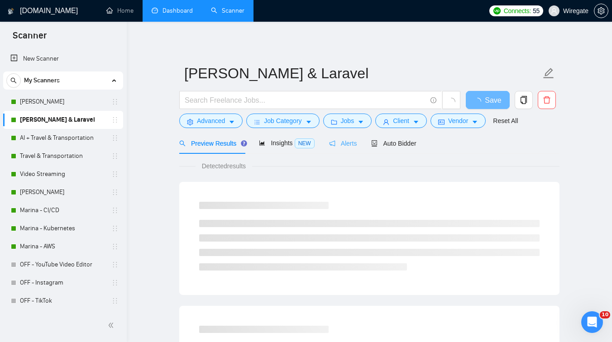
click at [356, 149] on div "Alerts" at bounding box center [343, 143] width 28 height 21
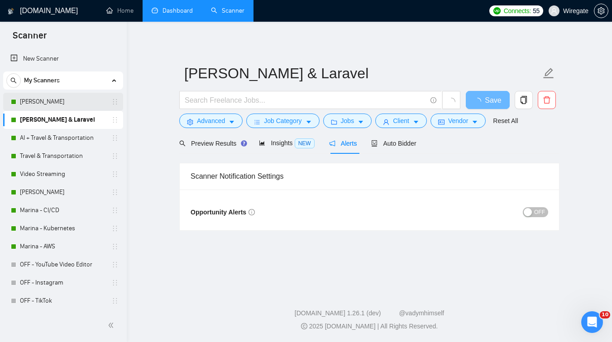
click at [63, 107] on link "[PERSON_NAME]" at bounding box center [63, 102] width 86 height 18
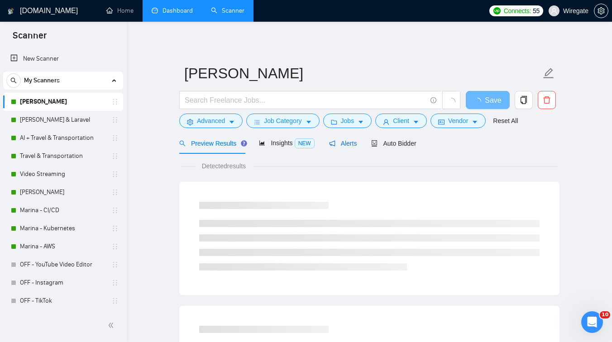
click at [349, 146] on span "Alerts" at bounding box center [343, 143] width 28 height 7
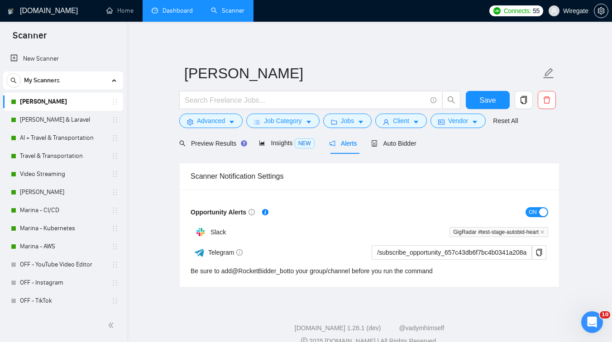
click at [541, 210] on div "button" at bounding box center [543, 212] width 8 height 8
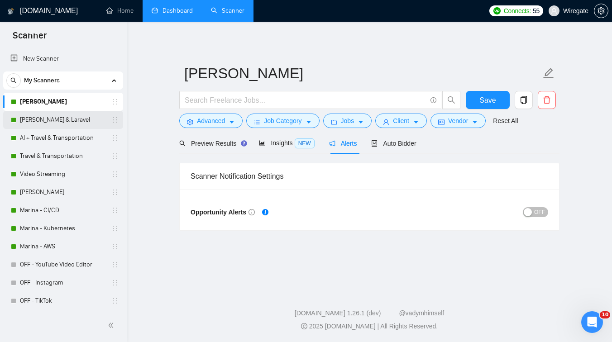
click at [64, 120] on link "[PERSON_NAME] & Laravel" at bounding box center [63, 120] width 86 height 18
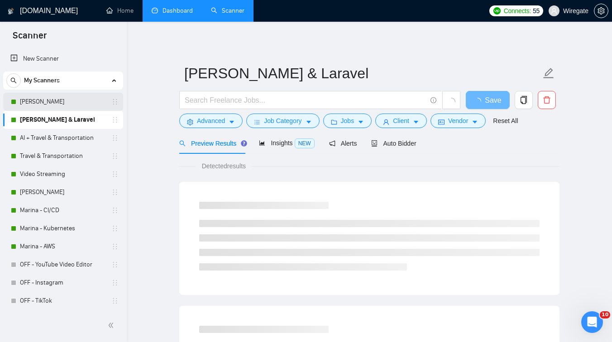
click at [69, 102] on link "[PERSON_NAME]" at bounding box center [63, 102] width 86 height 18
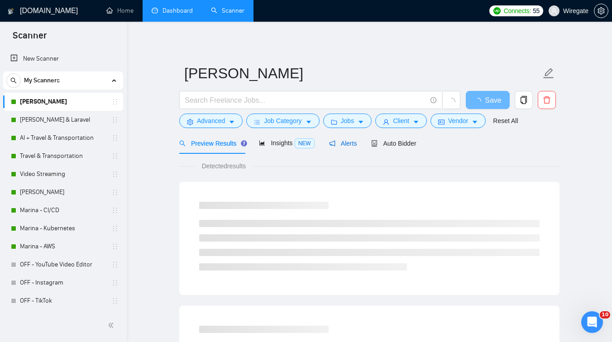
click at [348, 142] on span "Alerts" at bounding box center [343, 143] width 28 height 7
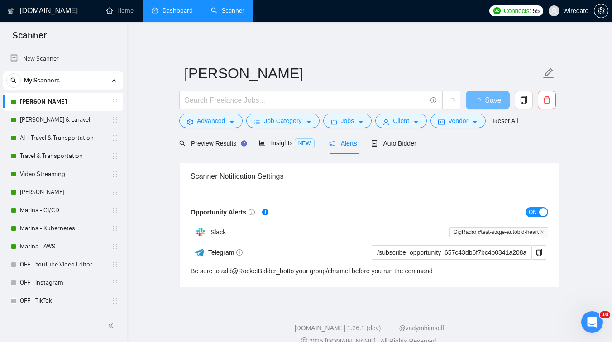
click at [534, 207] on span "ON" at bounding box center [533, 212] width 8 height 10
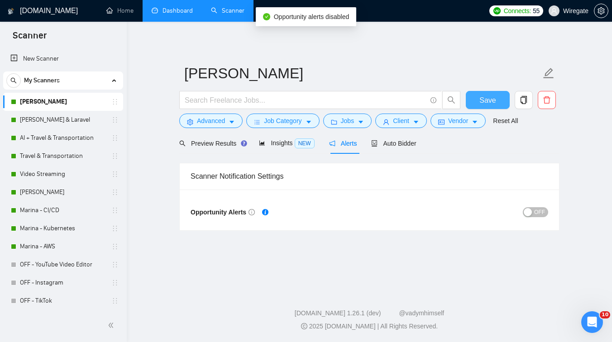
click at [490, 106] on span "Save" at bounding box center [488, 100] width 16 height 11
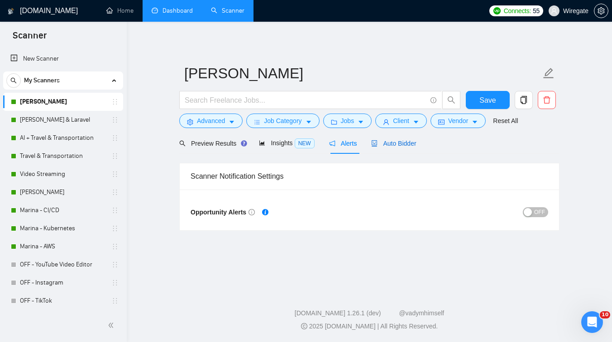
click at [400, 141] on span "Auto Bidder" at bounding box center [393, 143] width 45 height 7
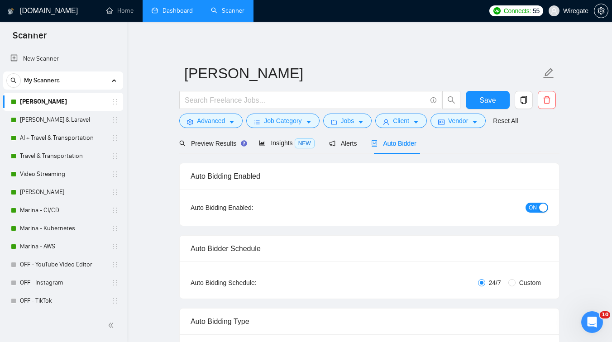
checkbox input "true"
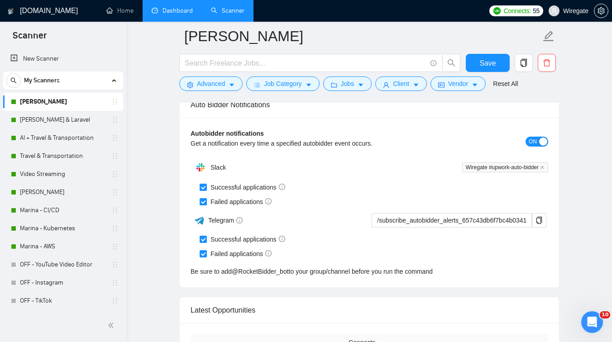
scroll to position [2122, 0]
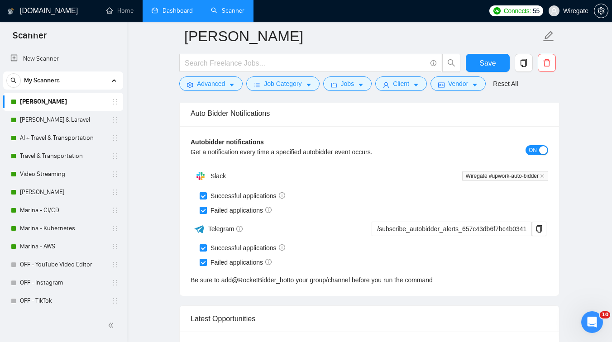
click at [173, 7] on link "Dashboard" at bounding box center [172, 11] width 41 height 8
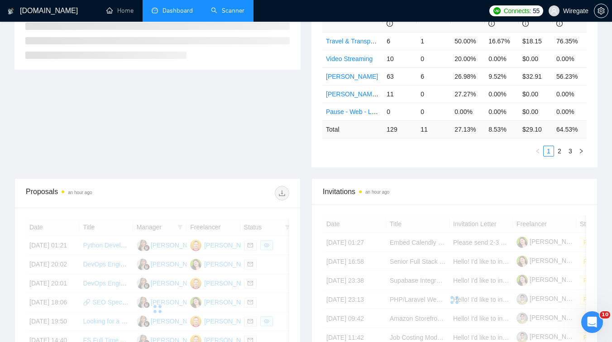
scroll to position [210, 0]
